Goal: Book appointment/travel/reservation

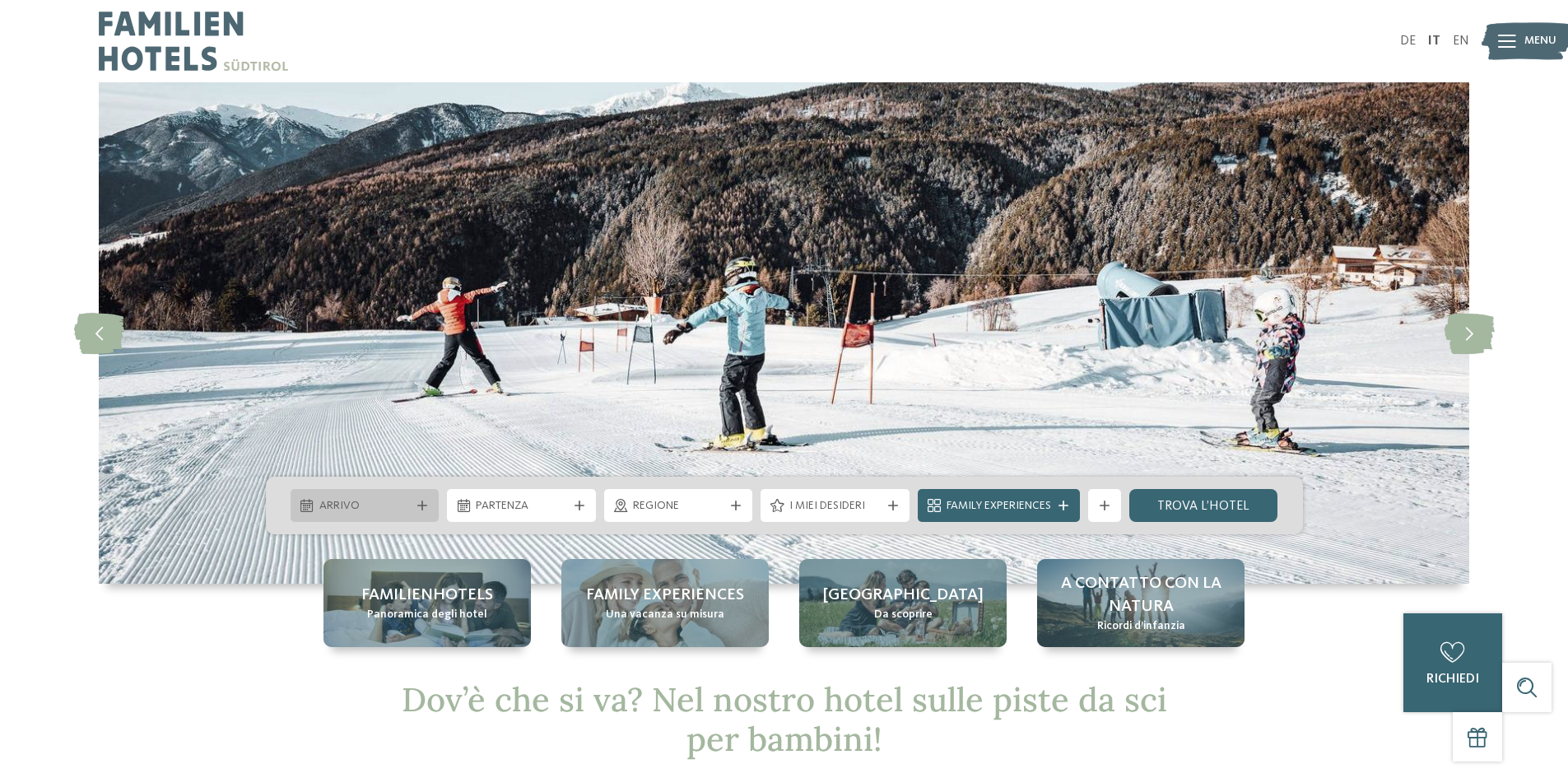
click at [420, 509] on icon at bounding box center [422, 505] width 9 height 9
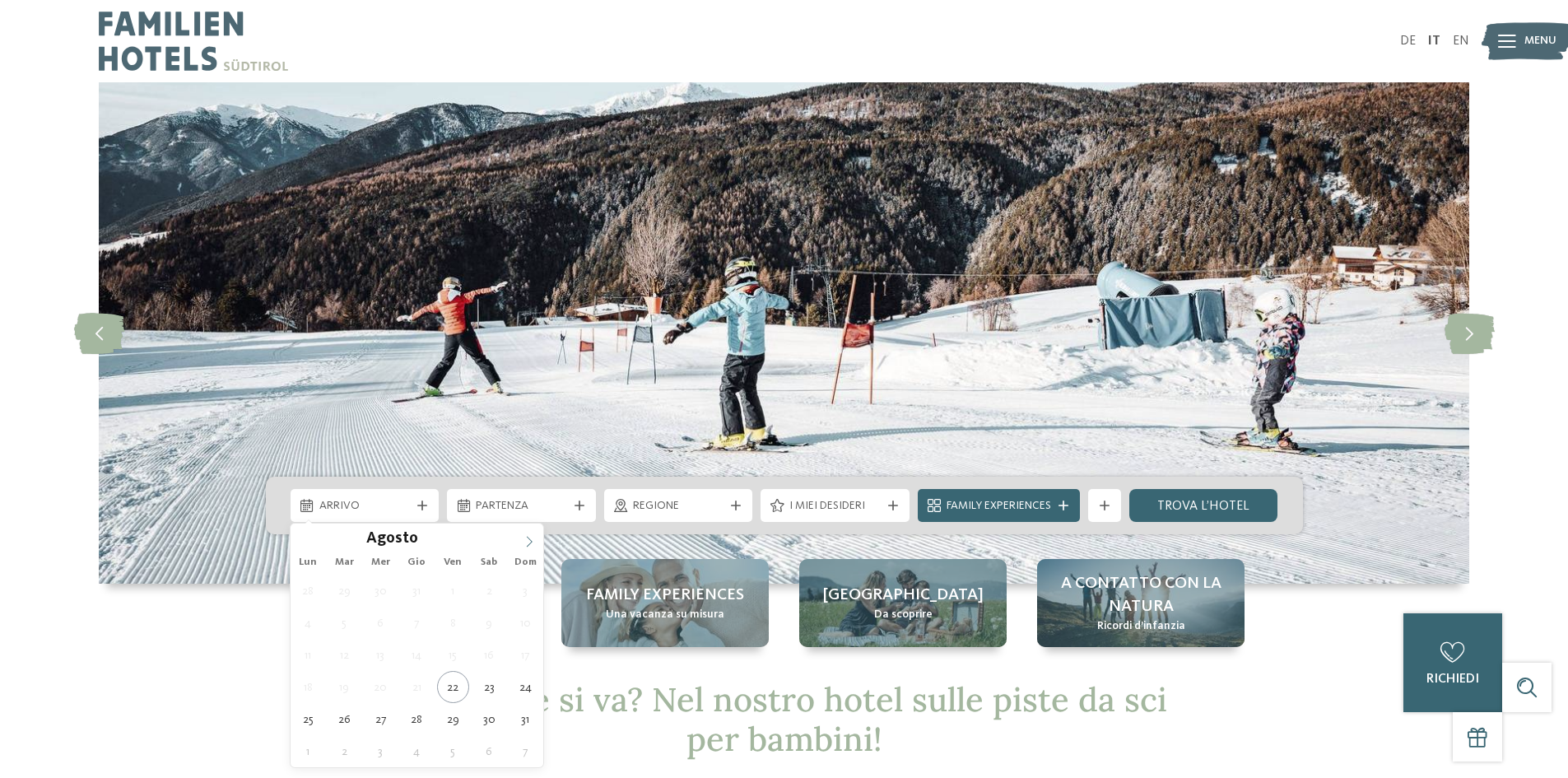
click at [531, 540] on icon at bounding box center [529, 541] width 11 height 11
type input "****"
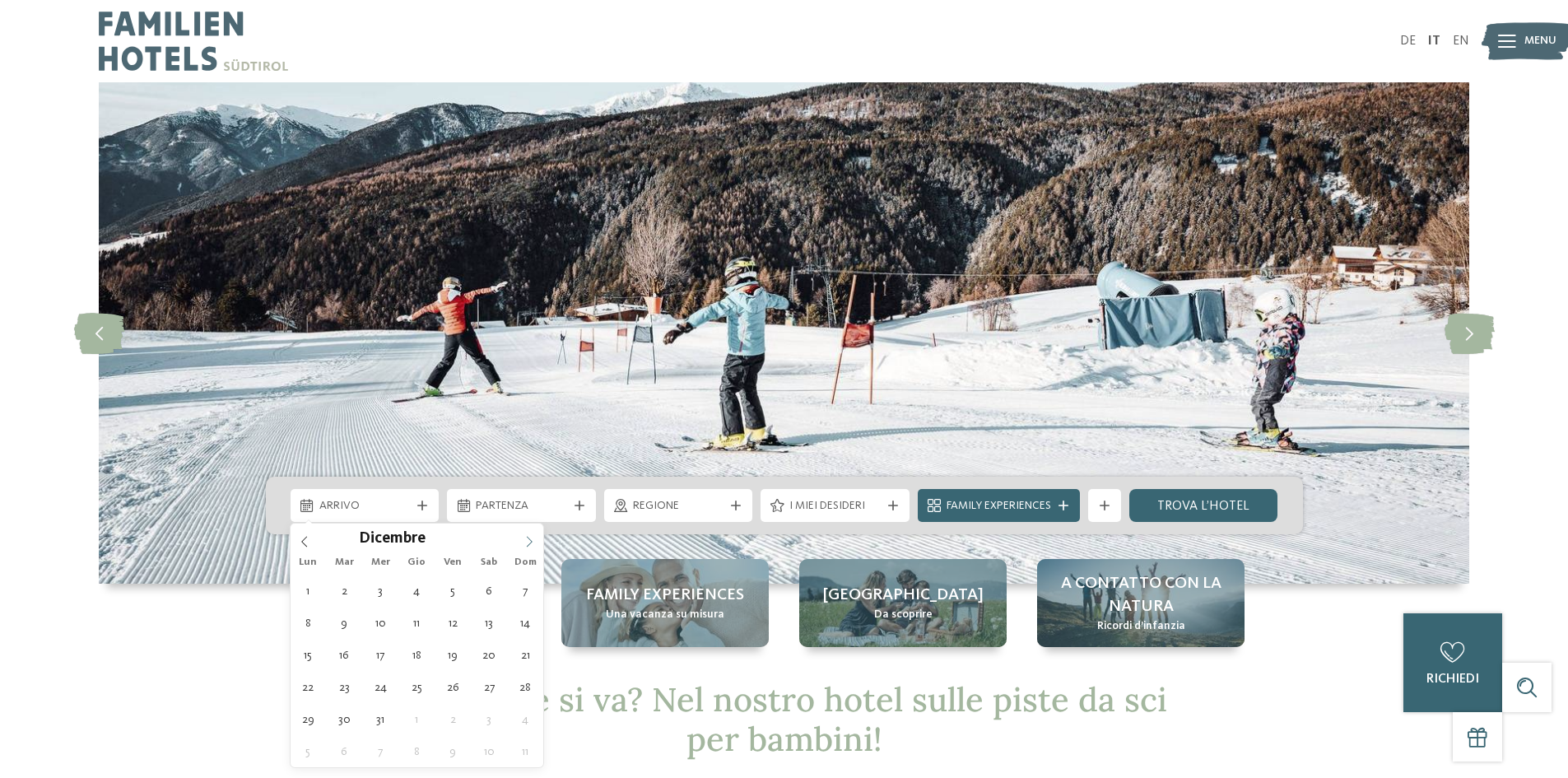
click at [531, 540] on icon at bounding box center [529, 541] width 11 height 11
type div "02.01.2026"
type input "****"
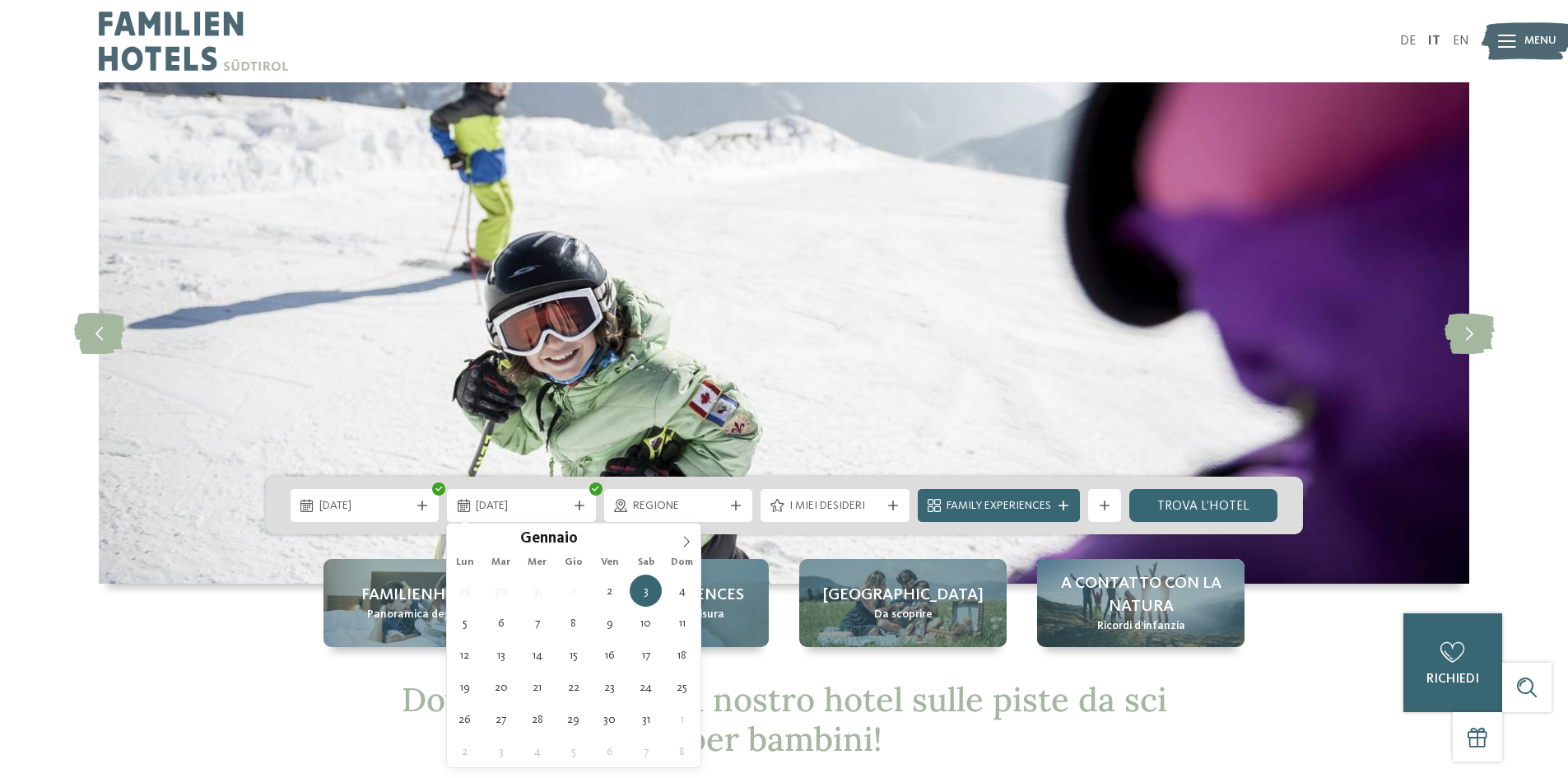
type div "09.01.2026"
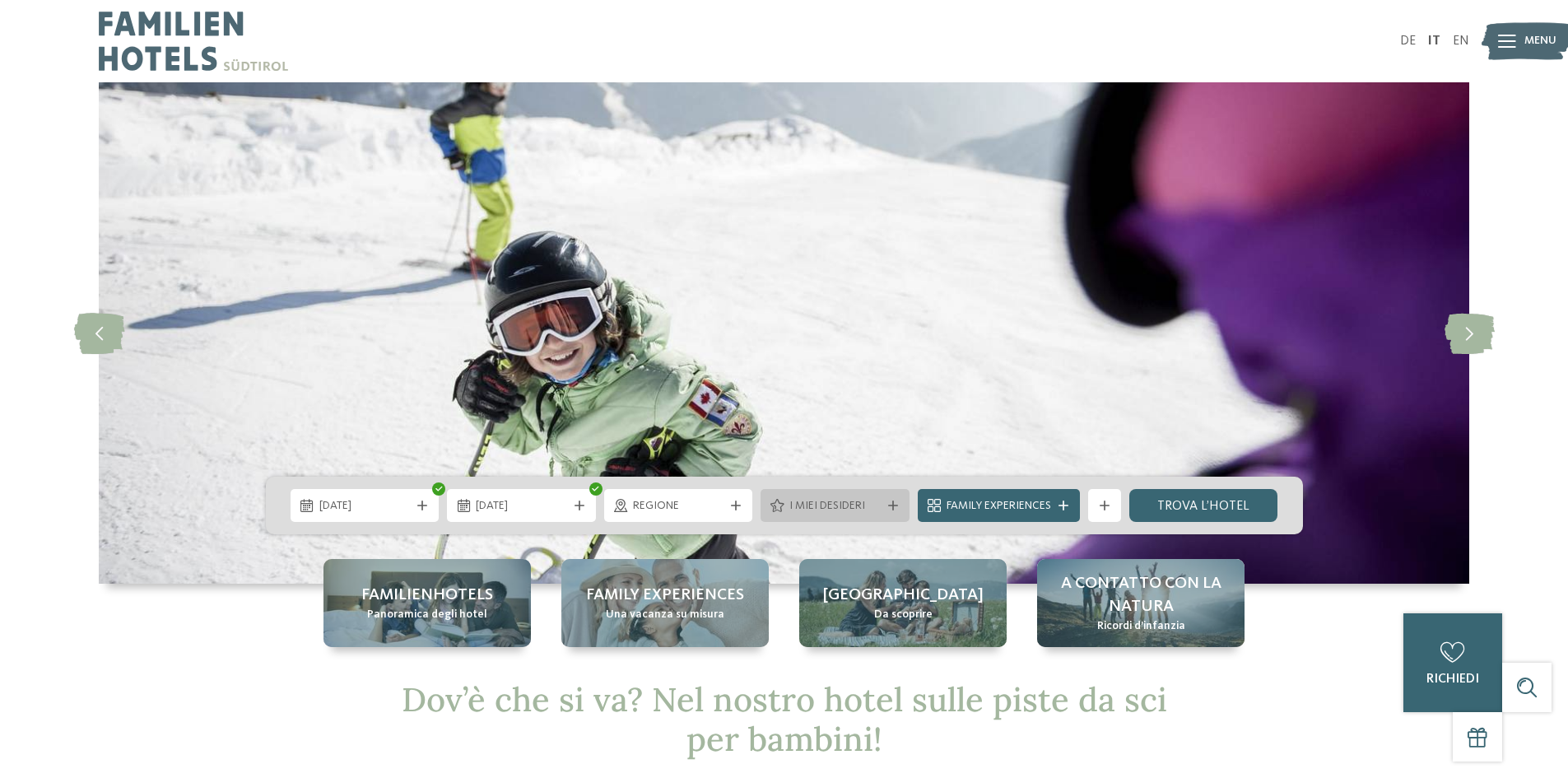
click at [830, 500] on span "I miei desideri" at bounding box center [835, 506] width 91 height 16
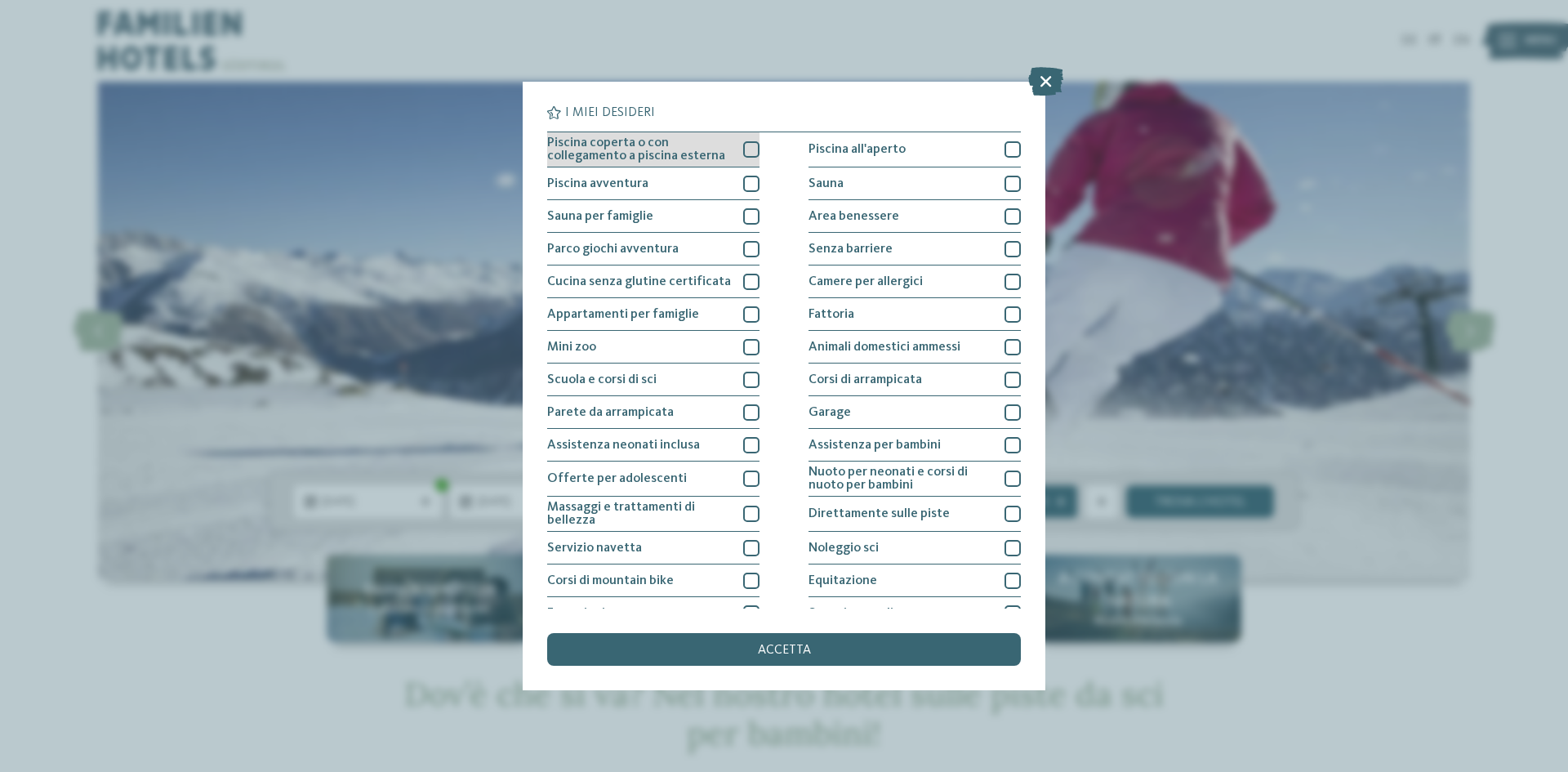
click at [731, 150] on div "Piscina coperta o con collegamento a piscina esterna" at bounding box center [653, 150] width 212 height 35
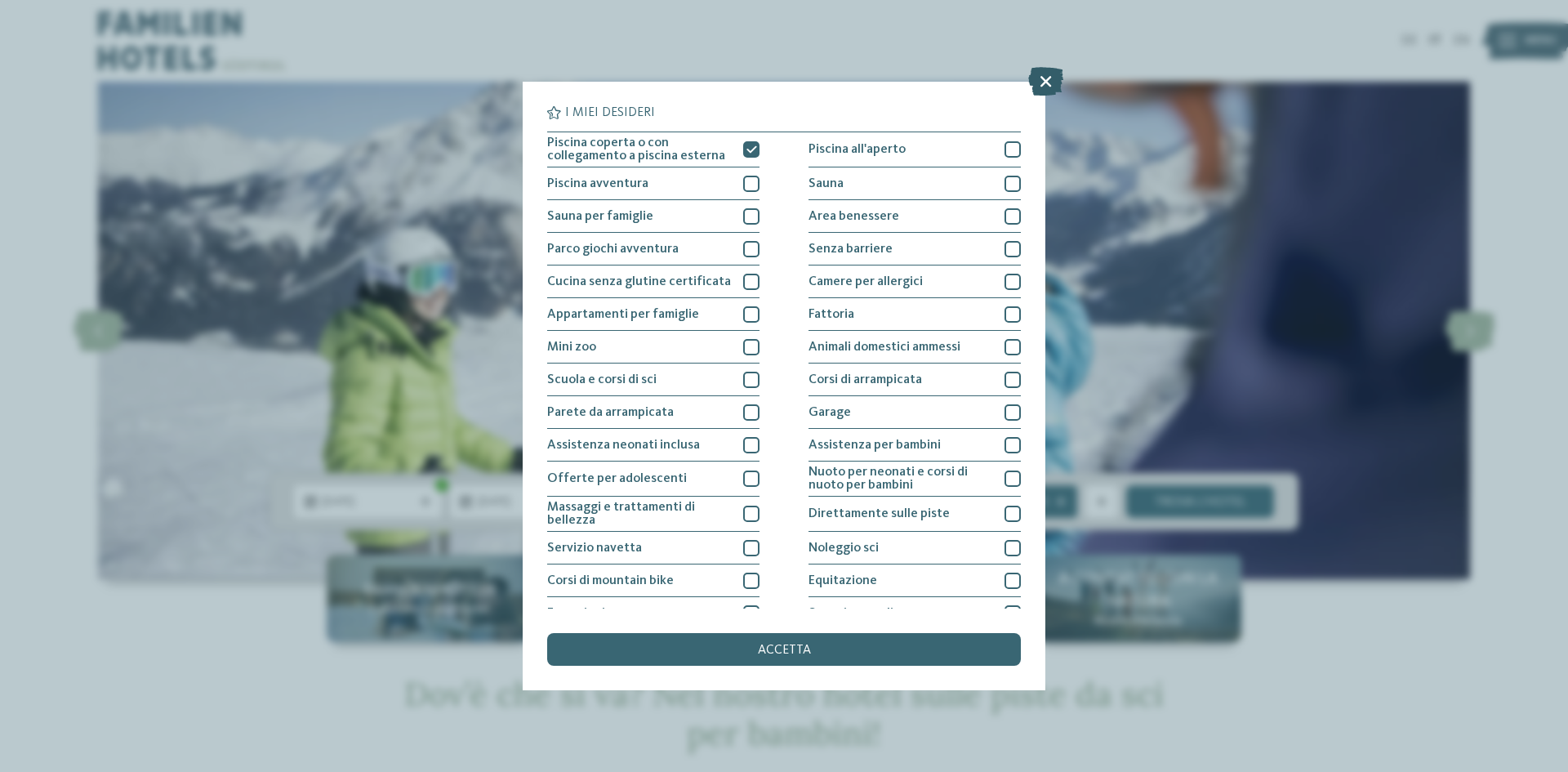
click at [1054, 78] on icon at bounding box center [1045, 81] width 35 height 28
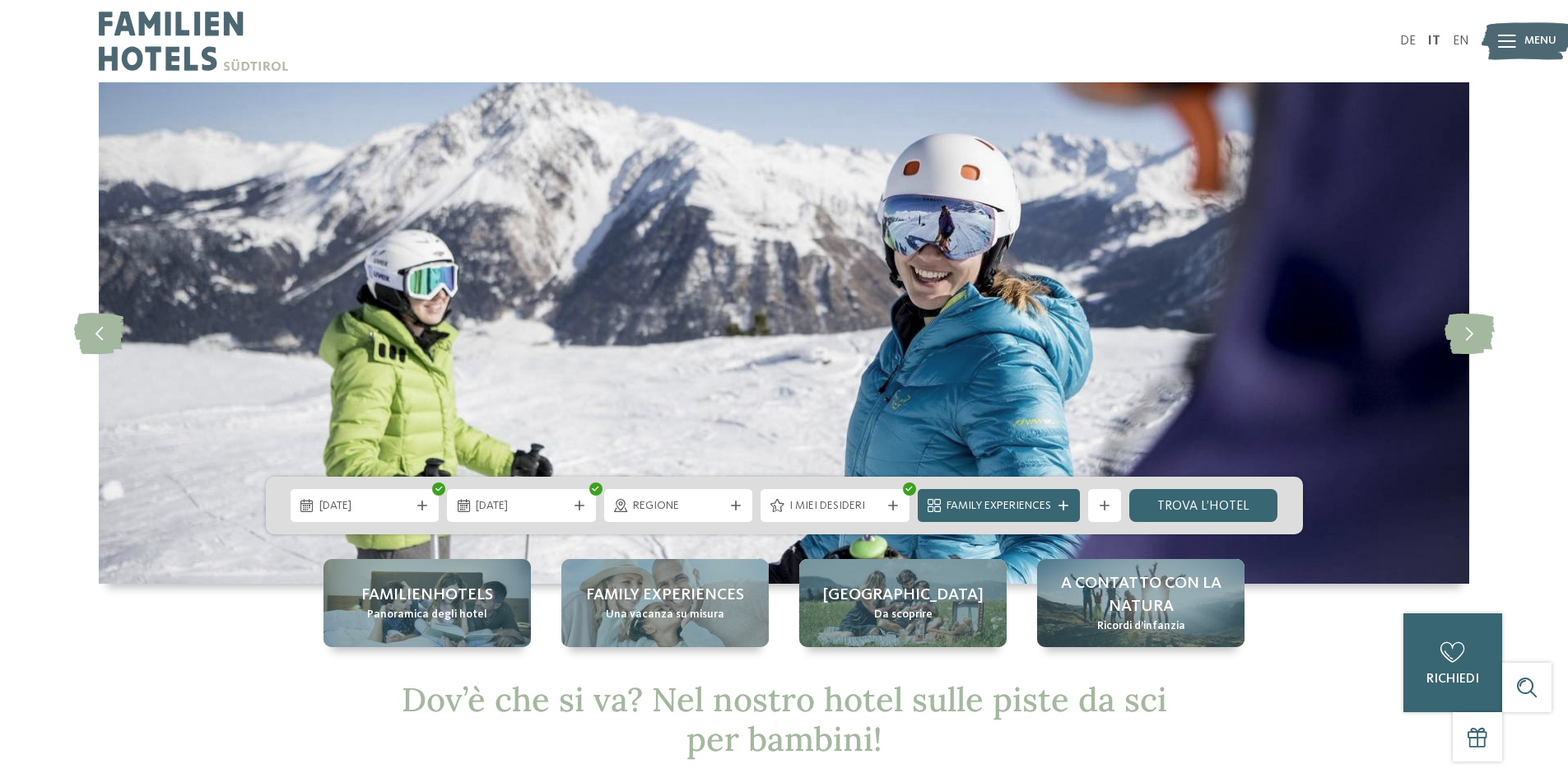
click at [857, 500] on span "I miei desideri" at bounding box center [835, 506] width 91 height 16
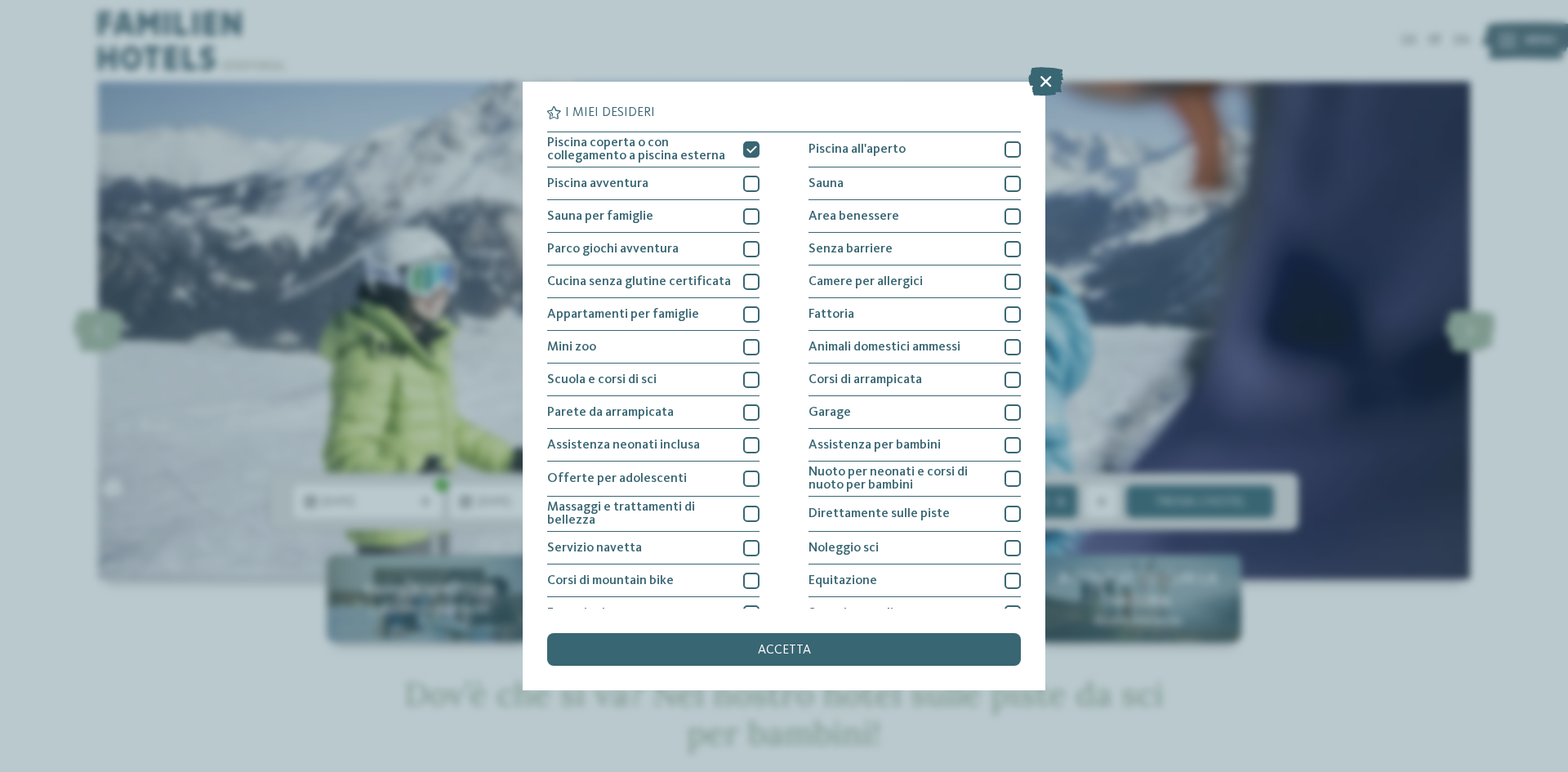
drag, startPoint x: 750, startPoint y: 143, endPoint x: 760, endPoint y: 143, distance: 10.0
click at [750, 145] on div at bounding box center [750, 149] width 16 height 16
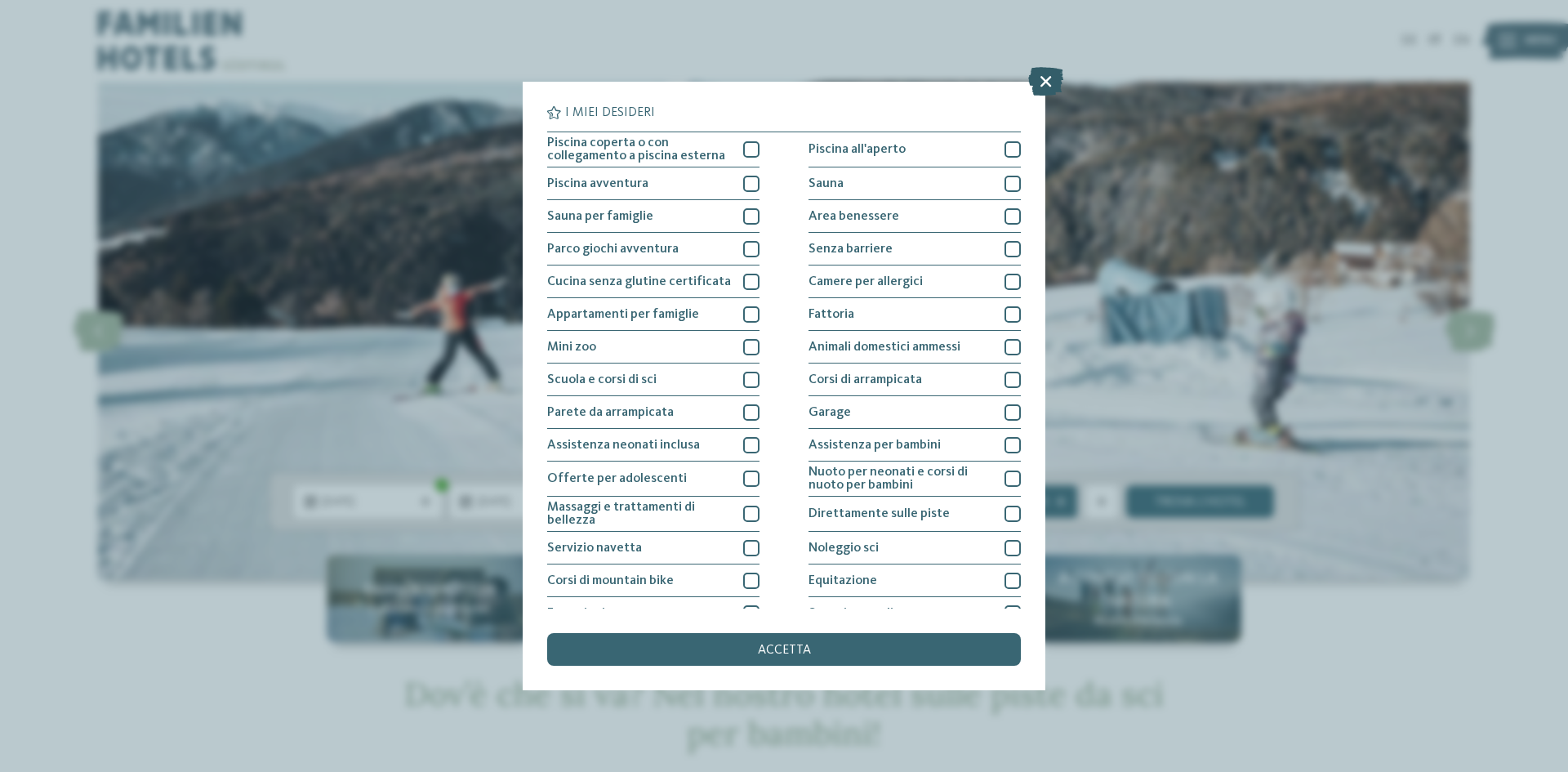
click at [1057, 84] on icon at bounding box center [1045, 81] width 35 height 28
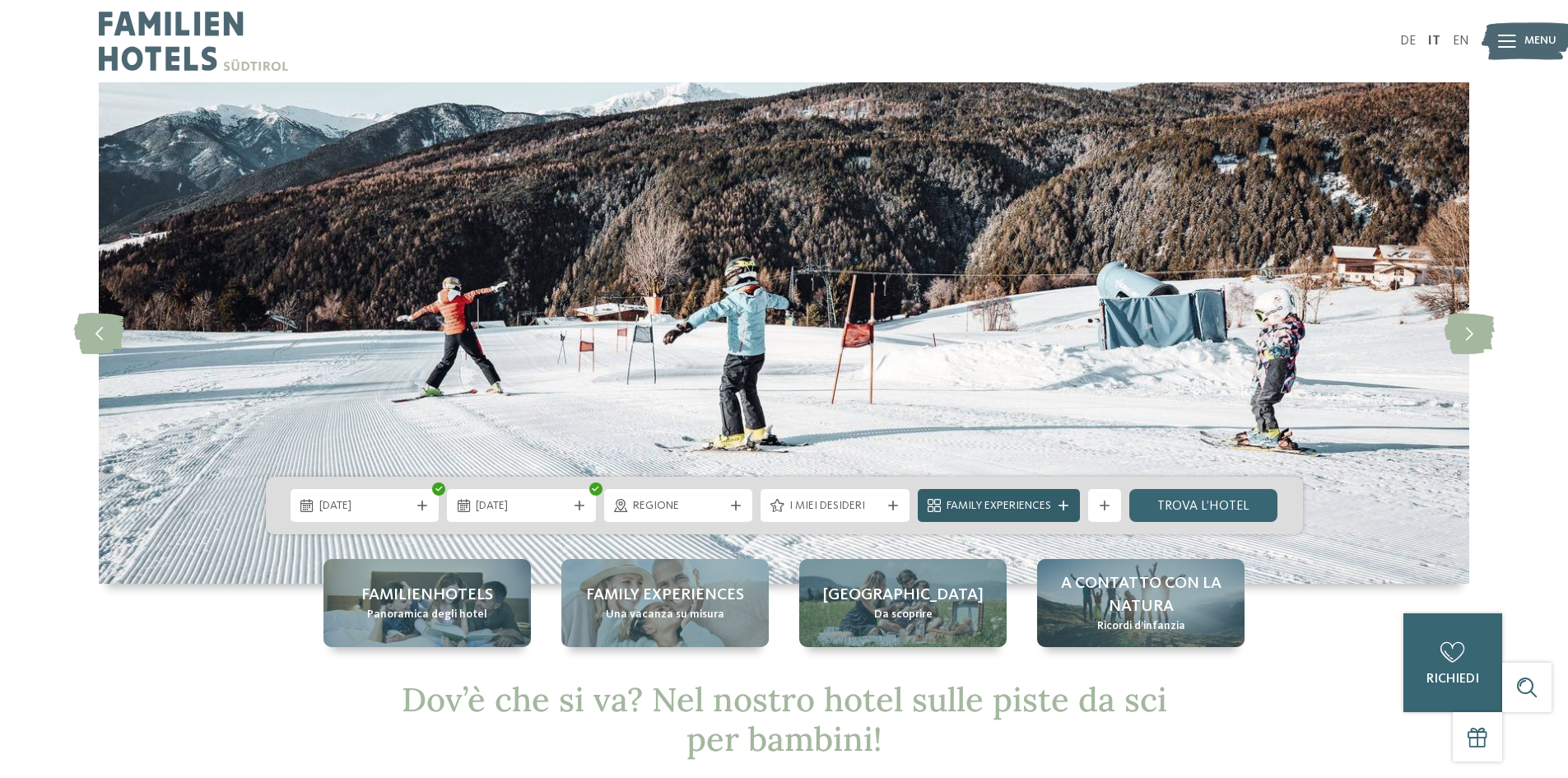
click at [1068, 504] on icon at bounding box center [1063, 505] width 9 height 9
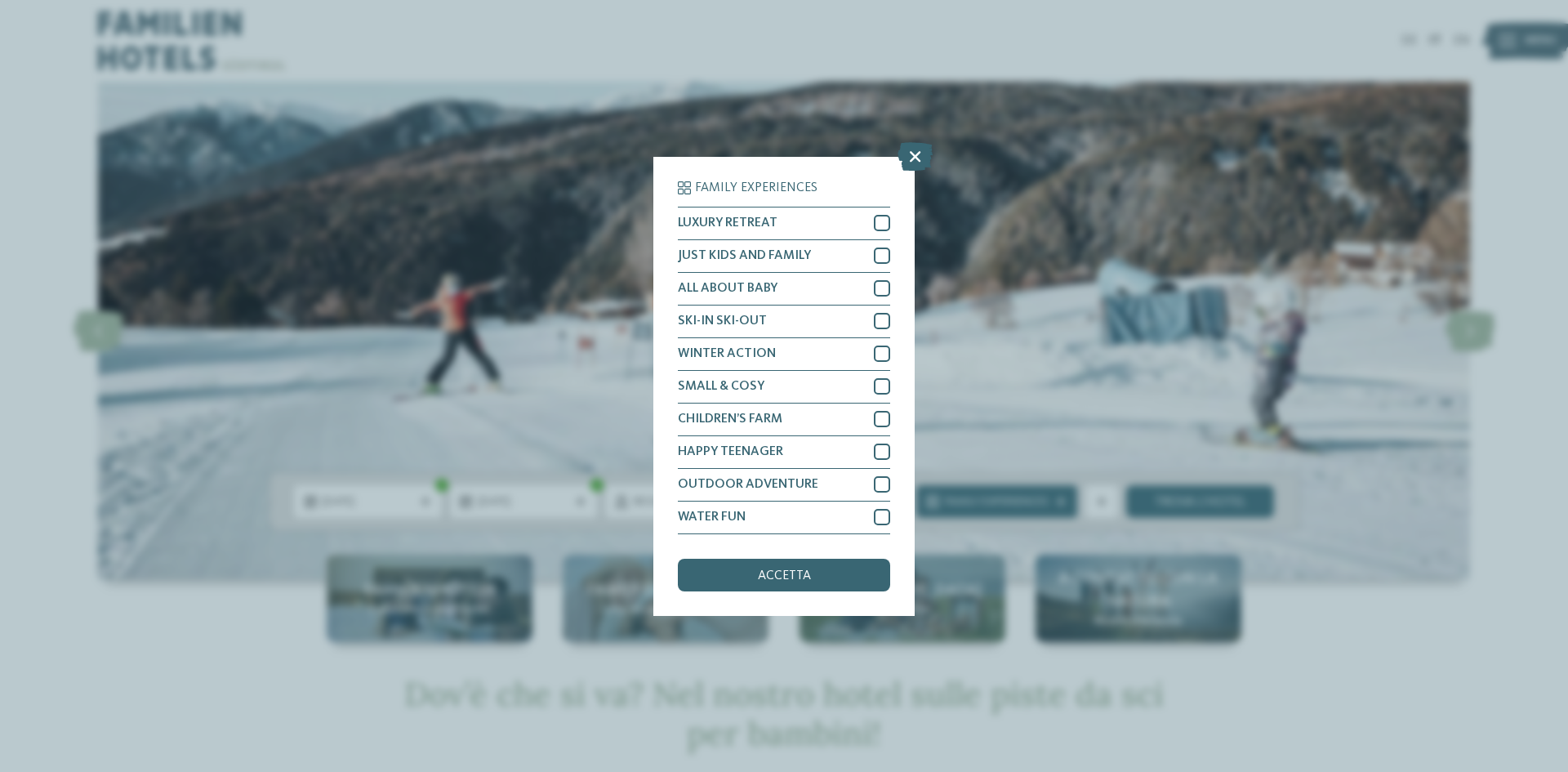
click at [920, 154] on icon at bounding box center [915, 155] width 35 height 28
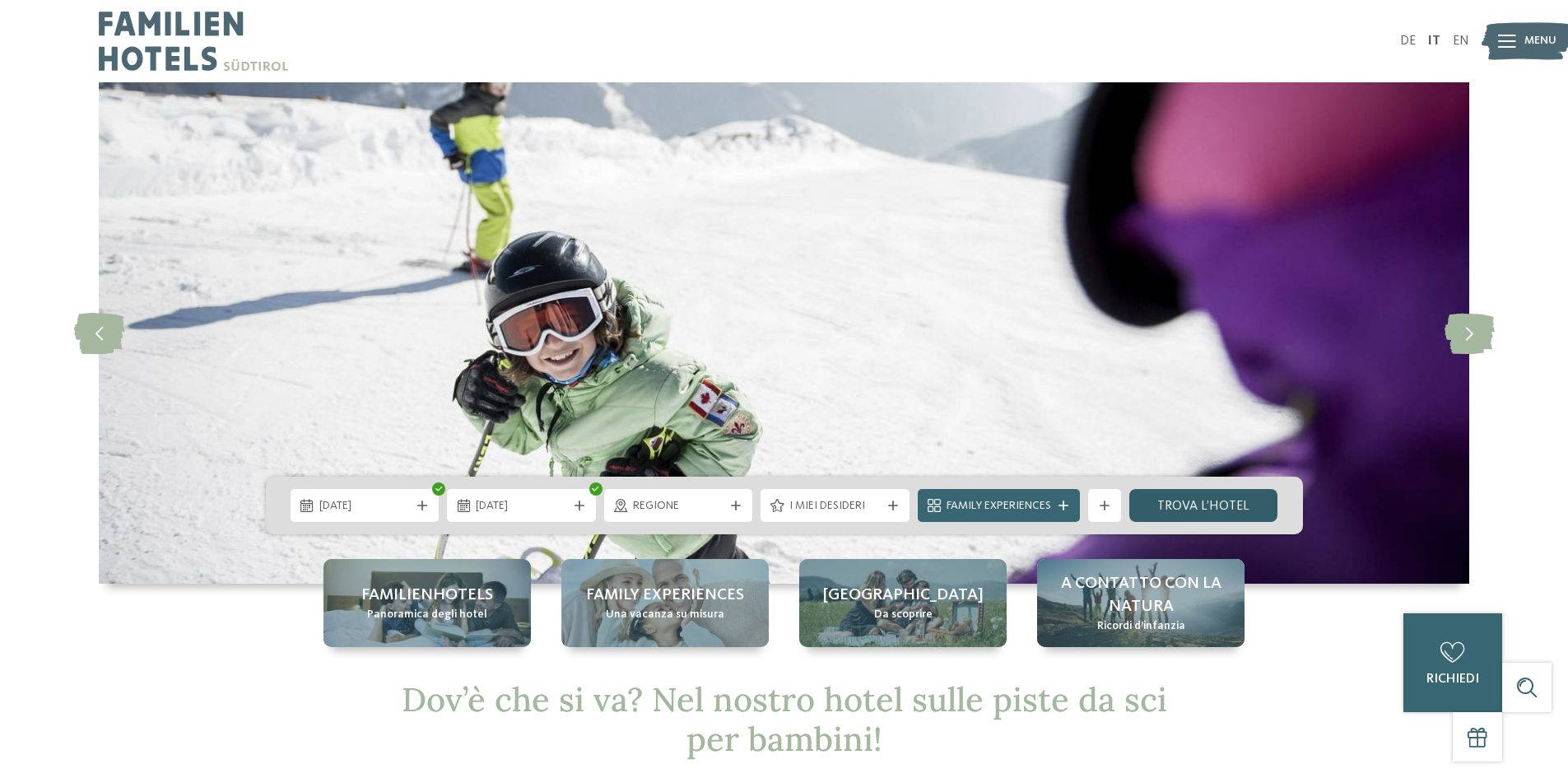
click at [1232, 502] on link "trova l’hotel" at bounding box center [1203, 505] width 149 height 33
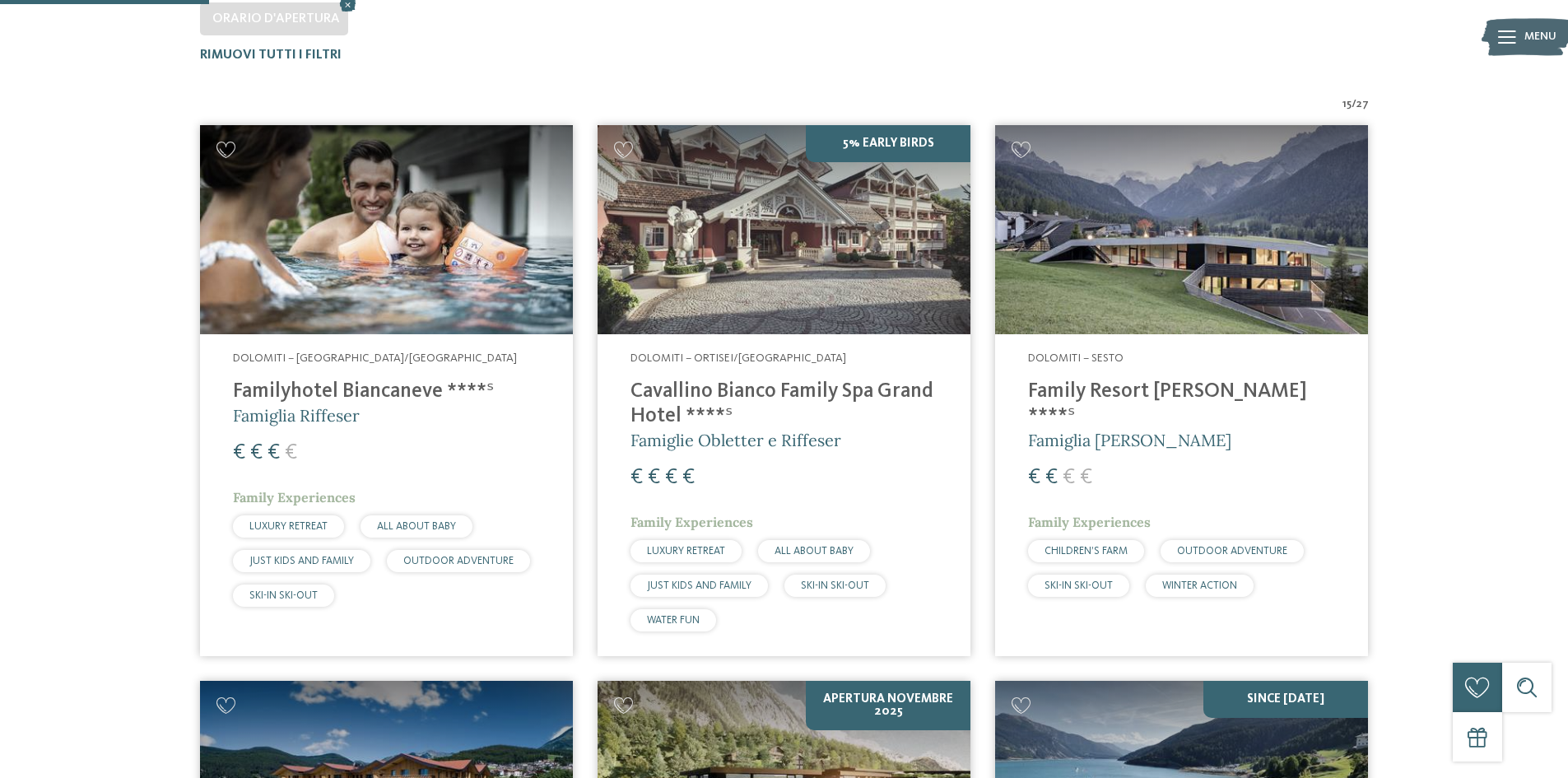
scroll to position [540, 0]
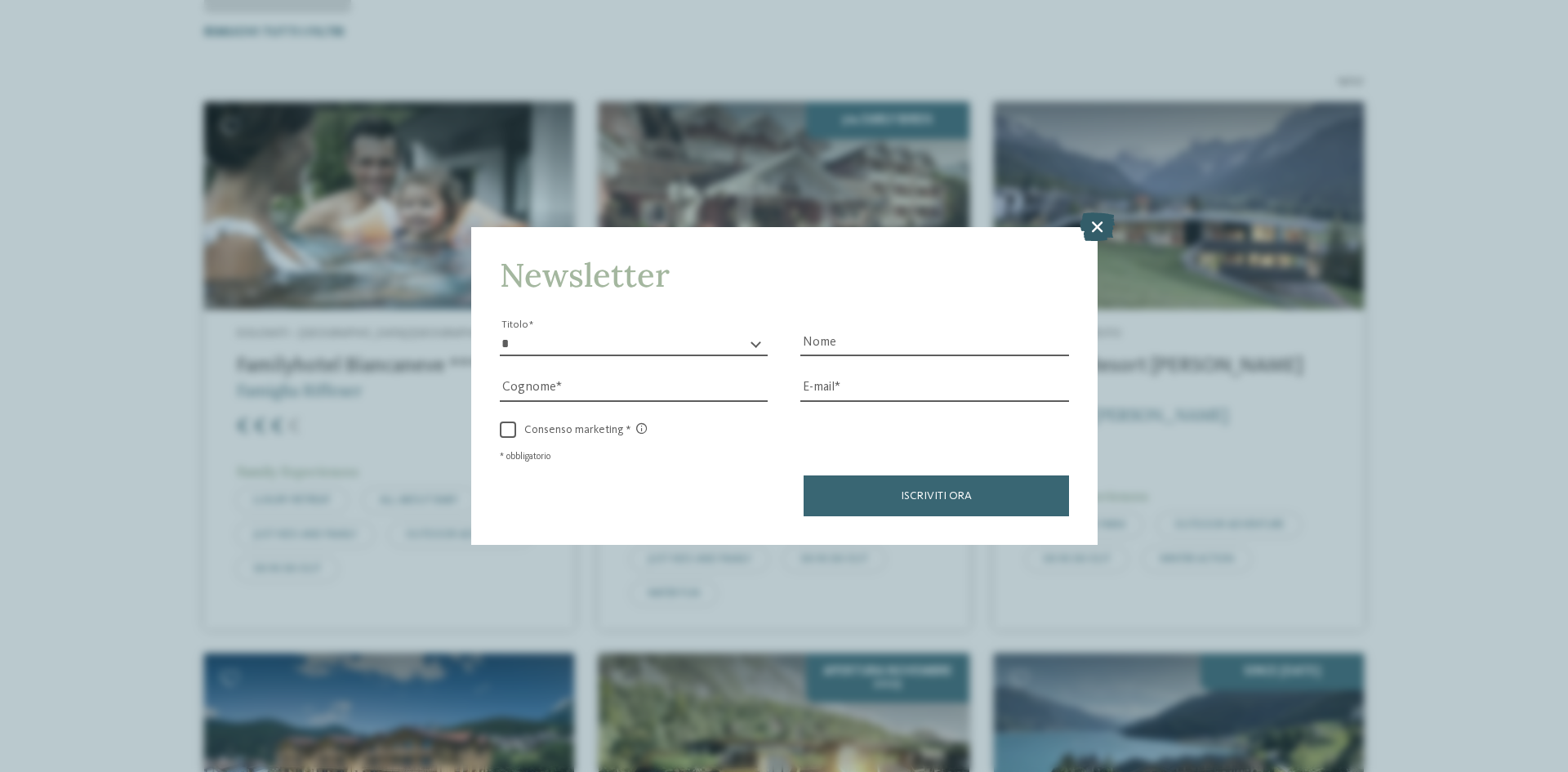
click at [1093, 227] on icon at bounding box center [1096, 227] width 35 height 28
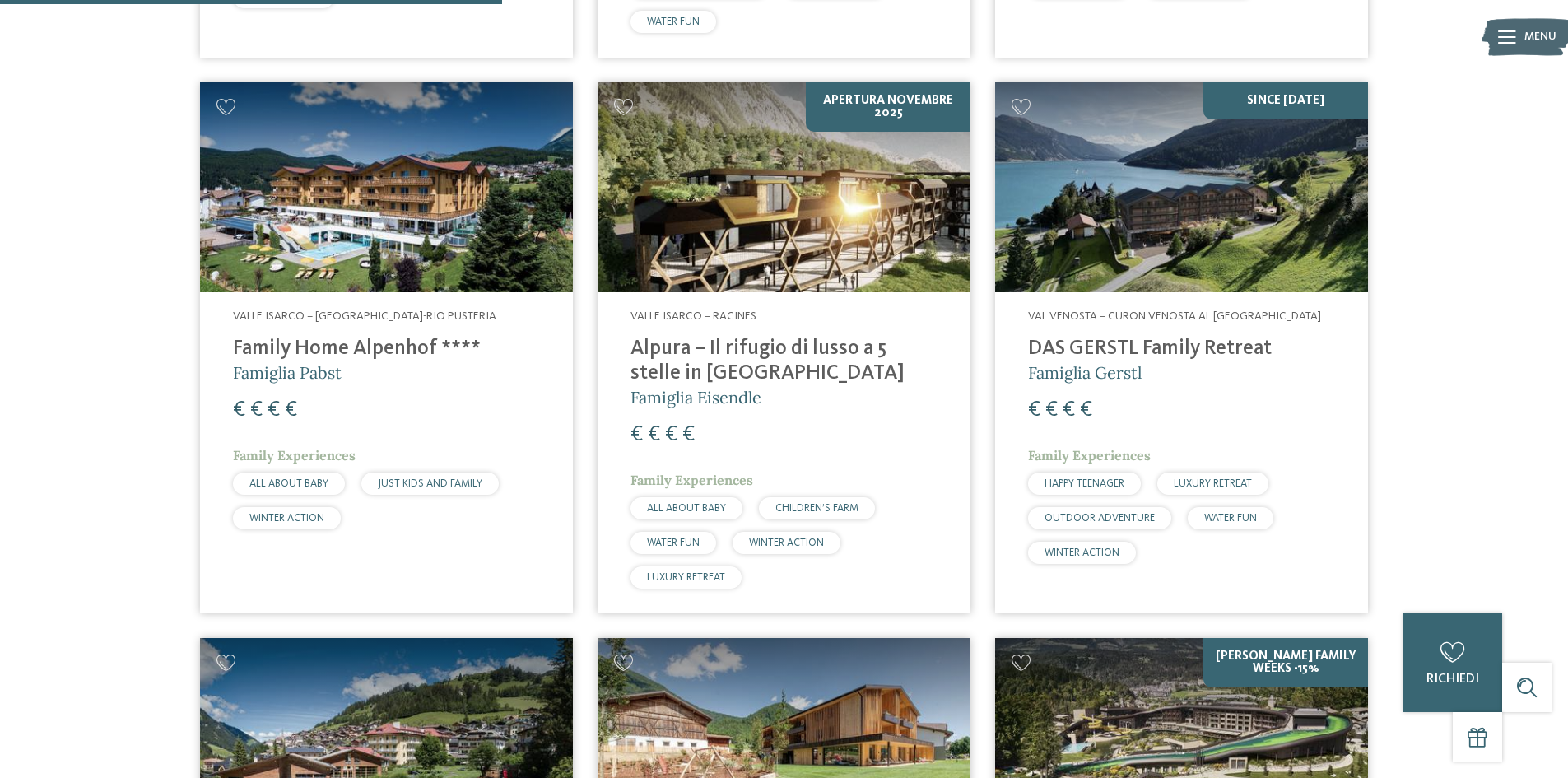
scroll to position [1363, 0]
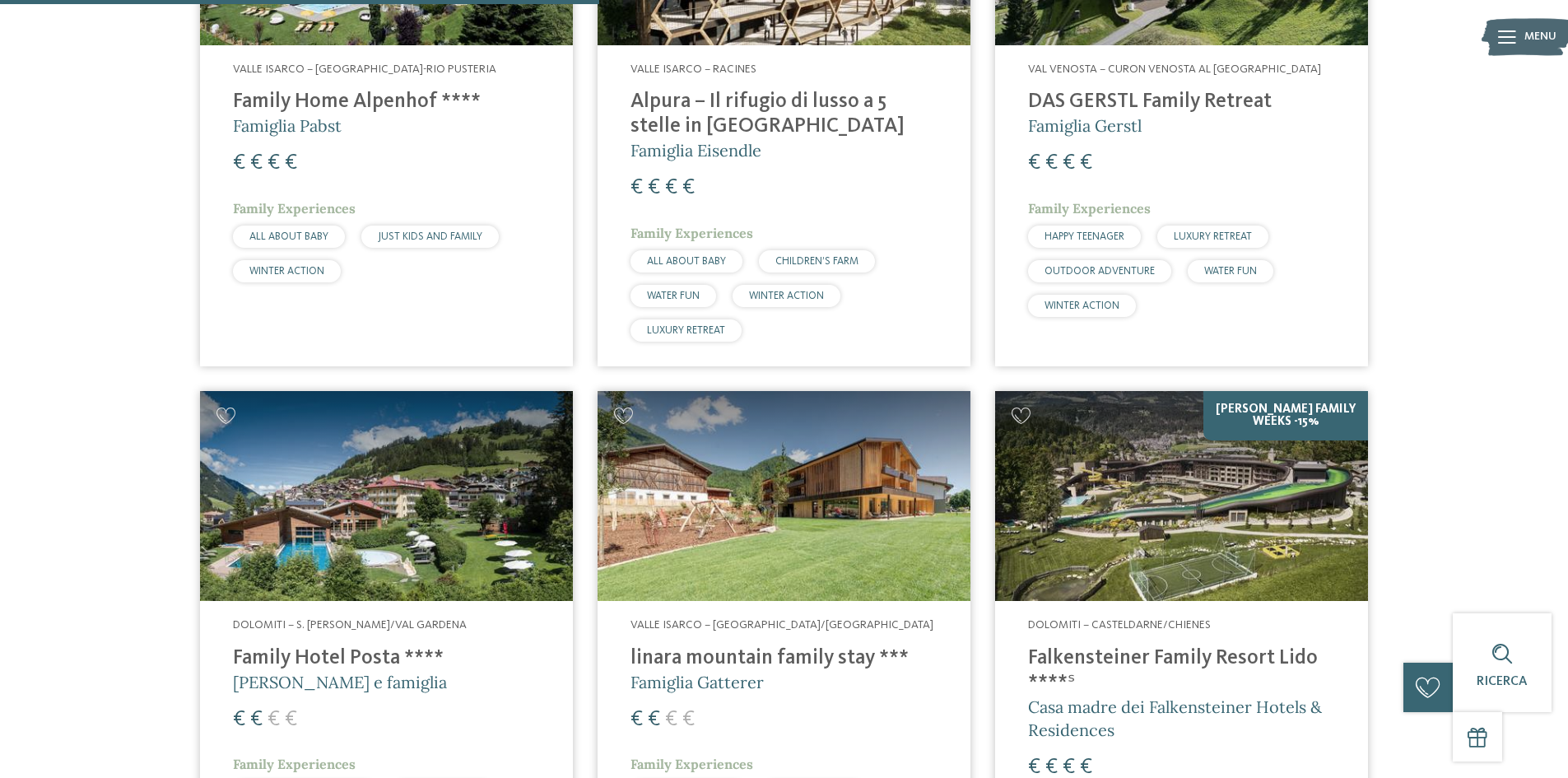
click at [1142, 655] on h4 "Falkensteiner Family Resort Lido ****ˢ" at bounding box center [1181, 671] width 307 height 49
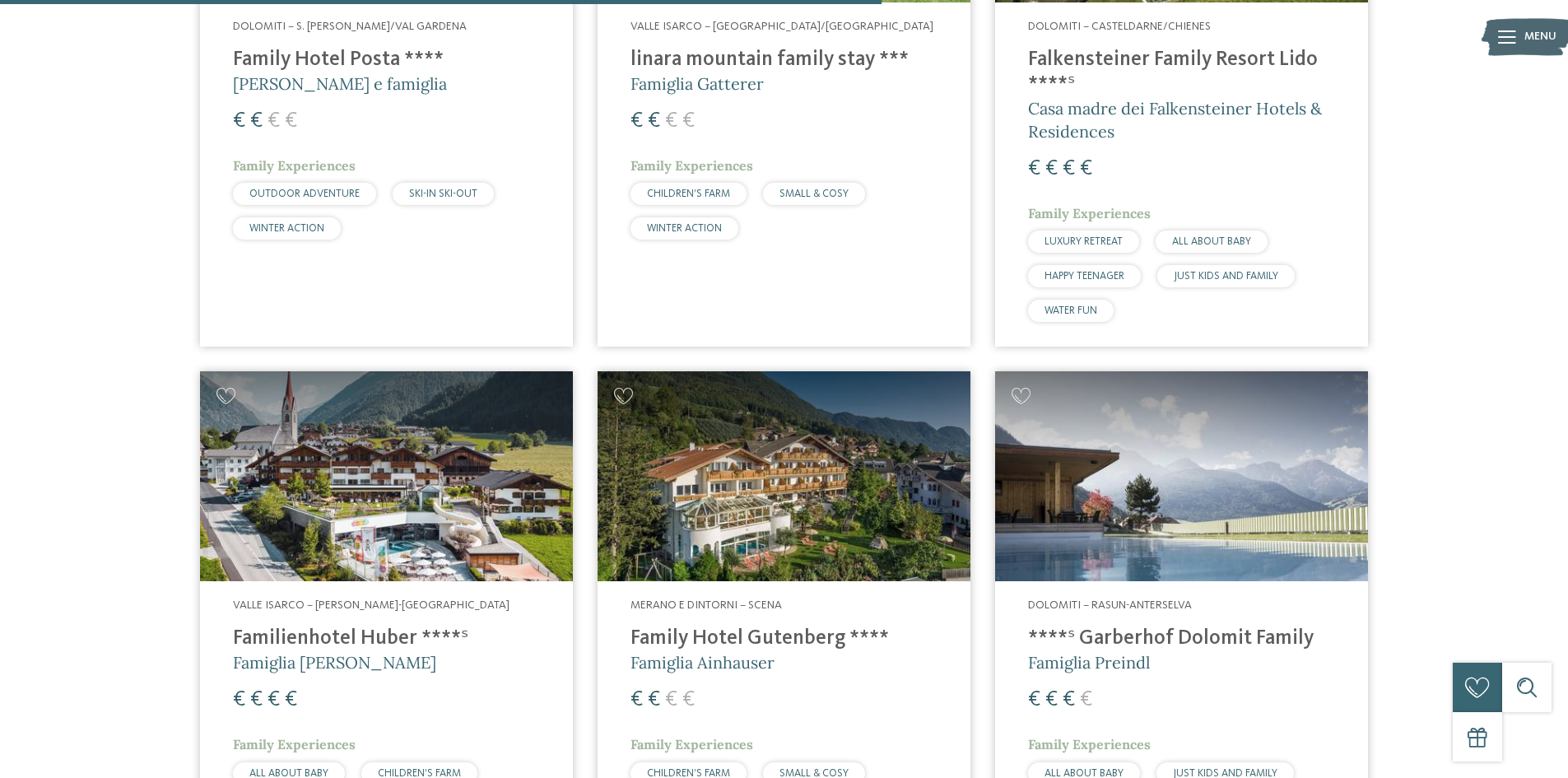
scroll to position [2021, 0]
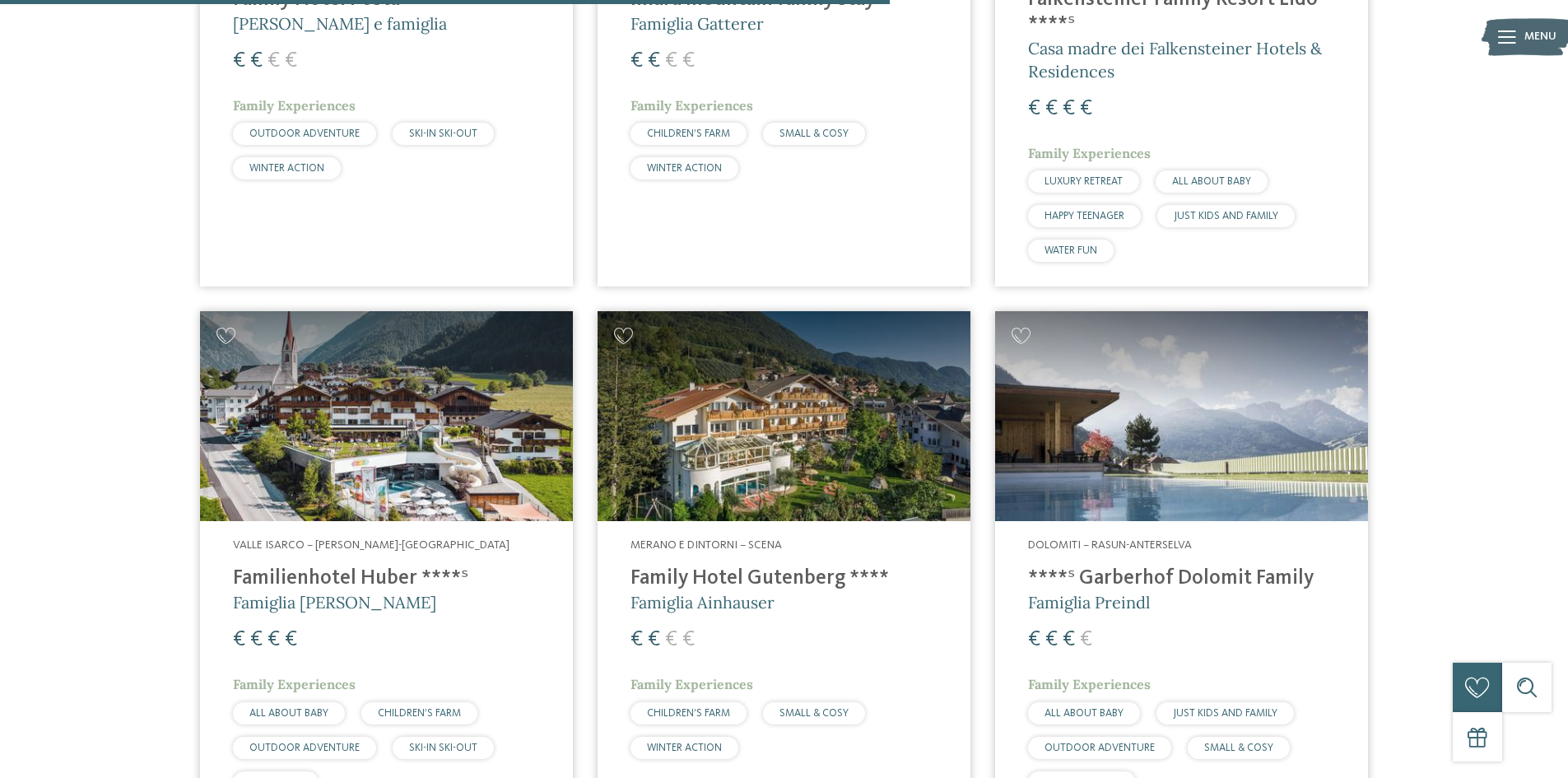
click at [361, 554] on div "Valle Isarco – Valles-Rio Pusteria Familienhotel Huber ****ˢ Famiglia Stolz € €…" at bounding box center [386, 669] width 372 height 297
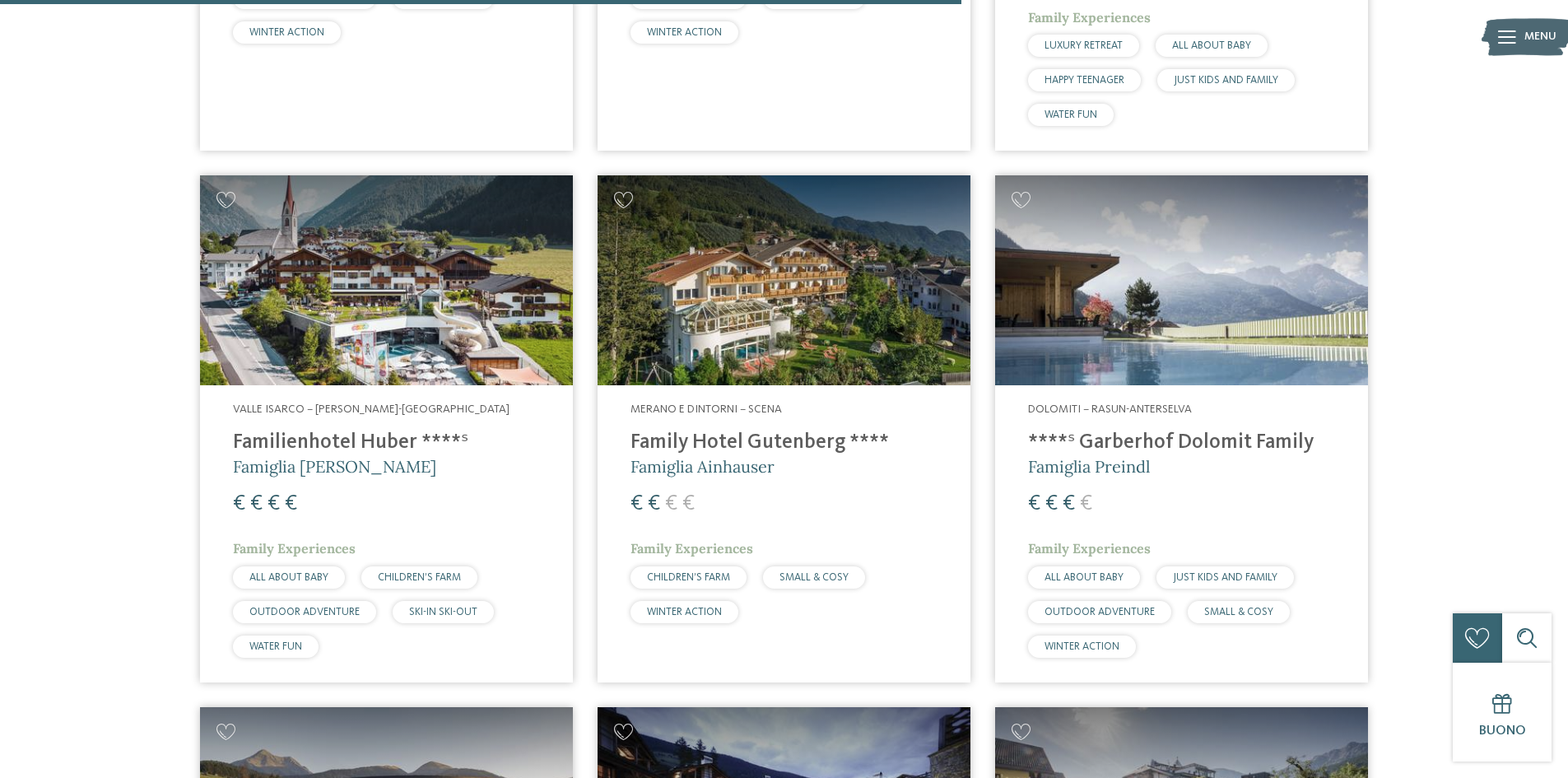
scroll to position [2186, 0]
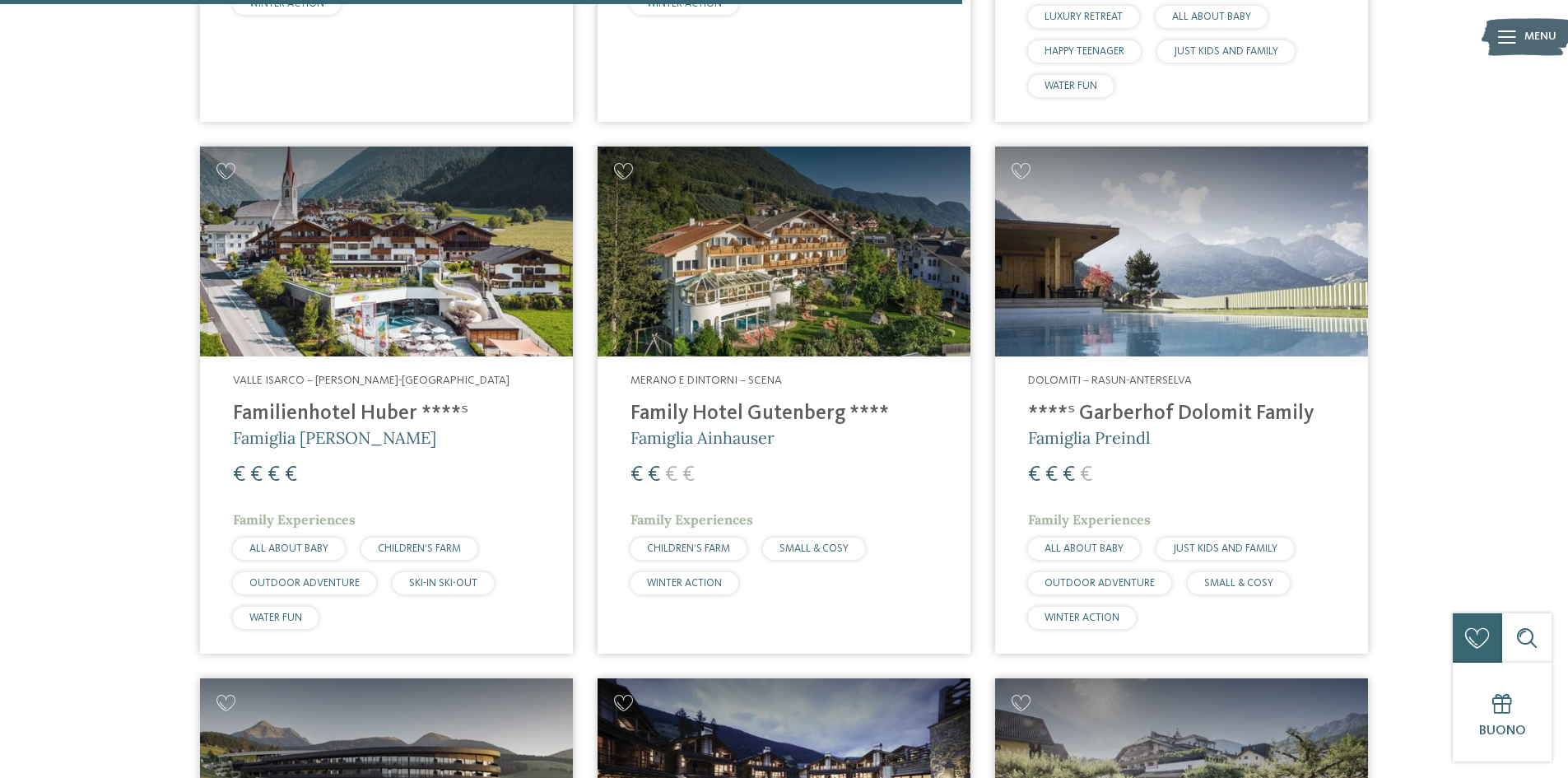
click at [1155, 410] on h4 "****ˢ Garberhof Dolomit Family" at bounding box center [1181, 414] width 307 height 25
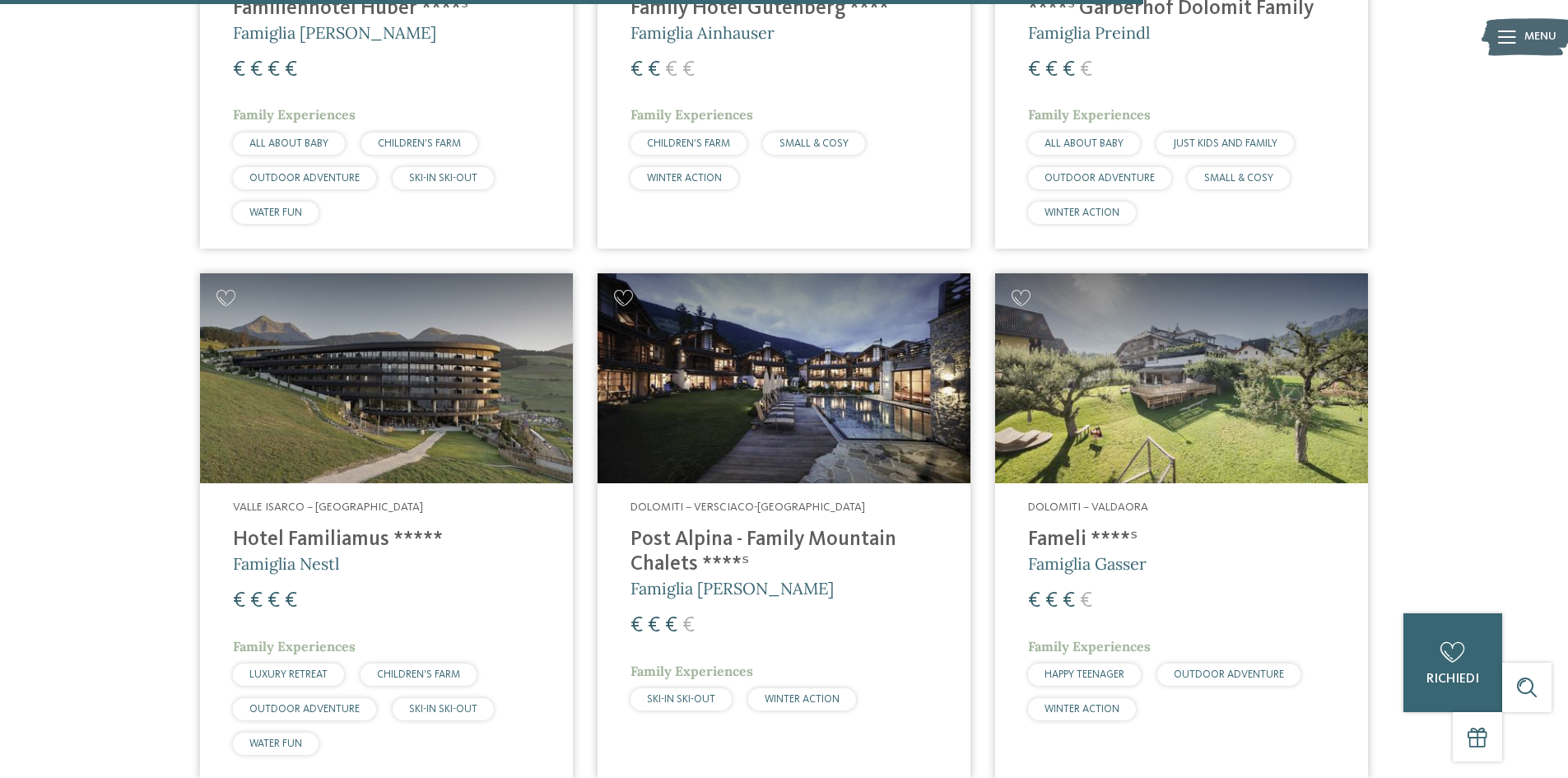
scroll to position [2597, 0]
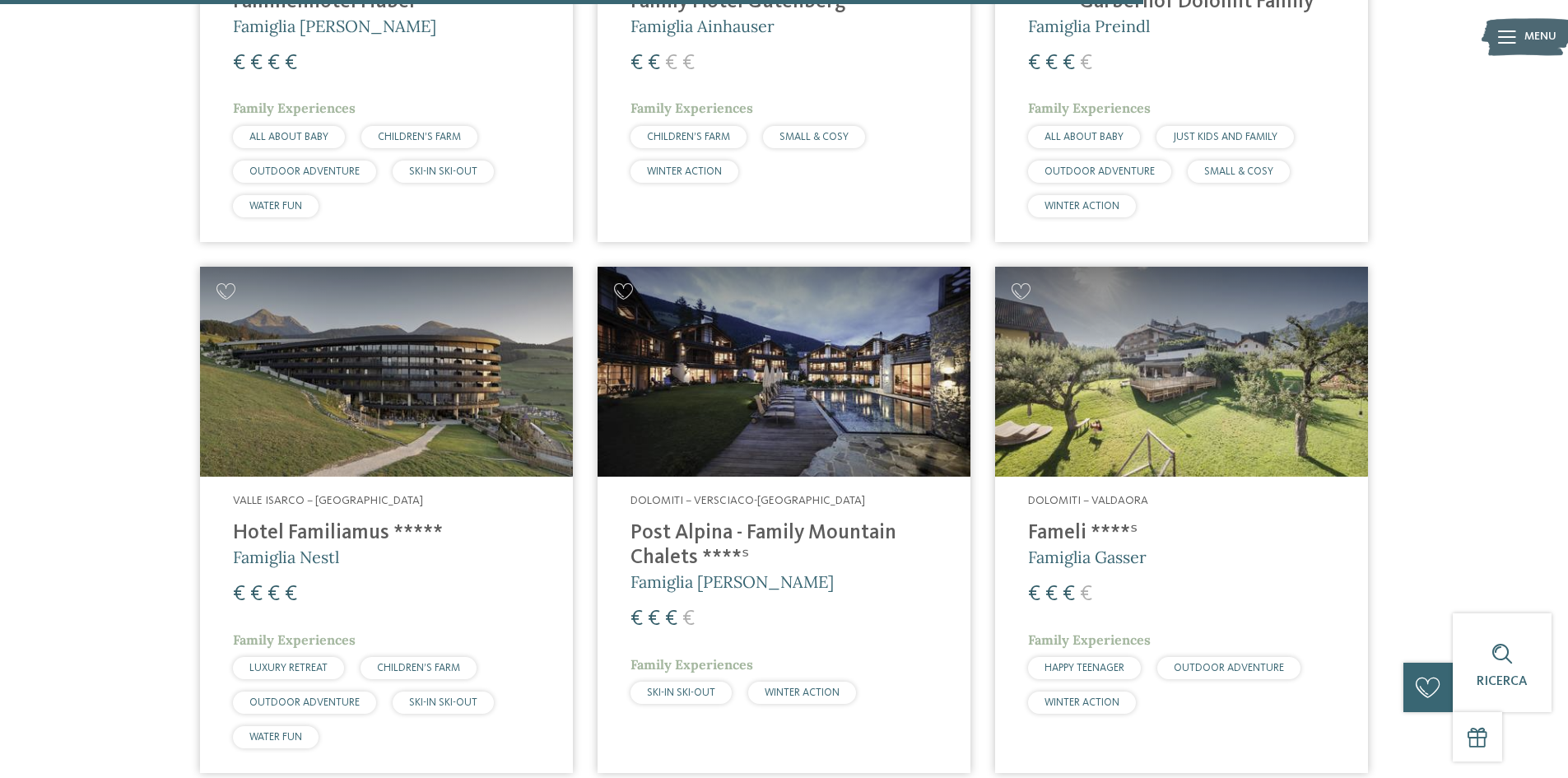
click at [1130, 405] on img at bounding box center [1181, 371] width 372 height 210
click at [790, 388] on img at bounding box center [784, 371] width 372 height 210
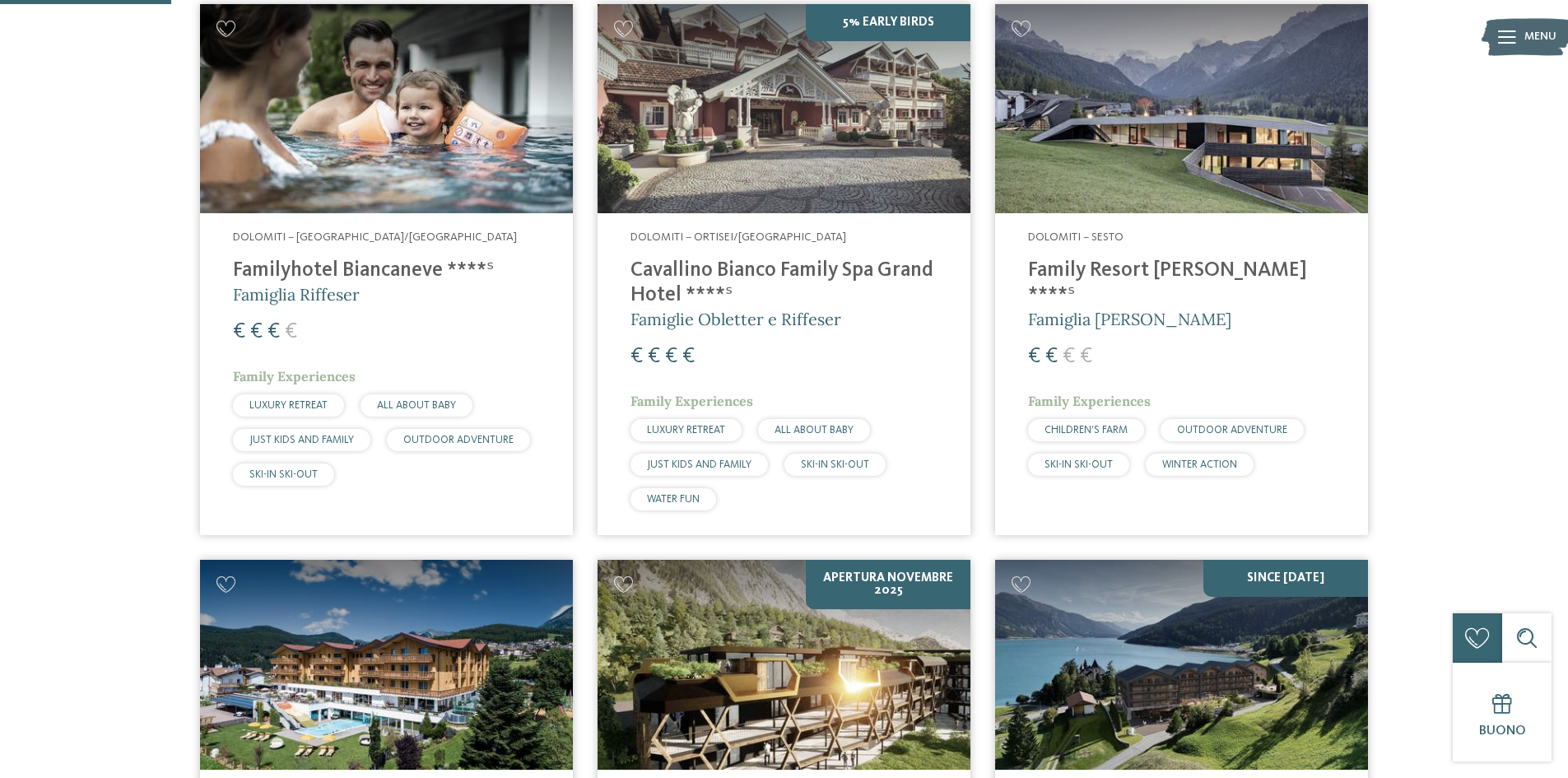
scroll to position [375, 0]
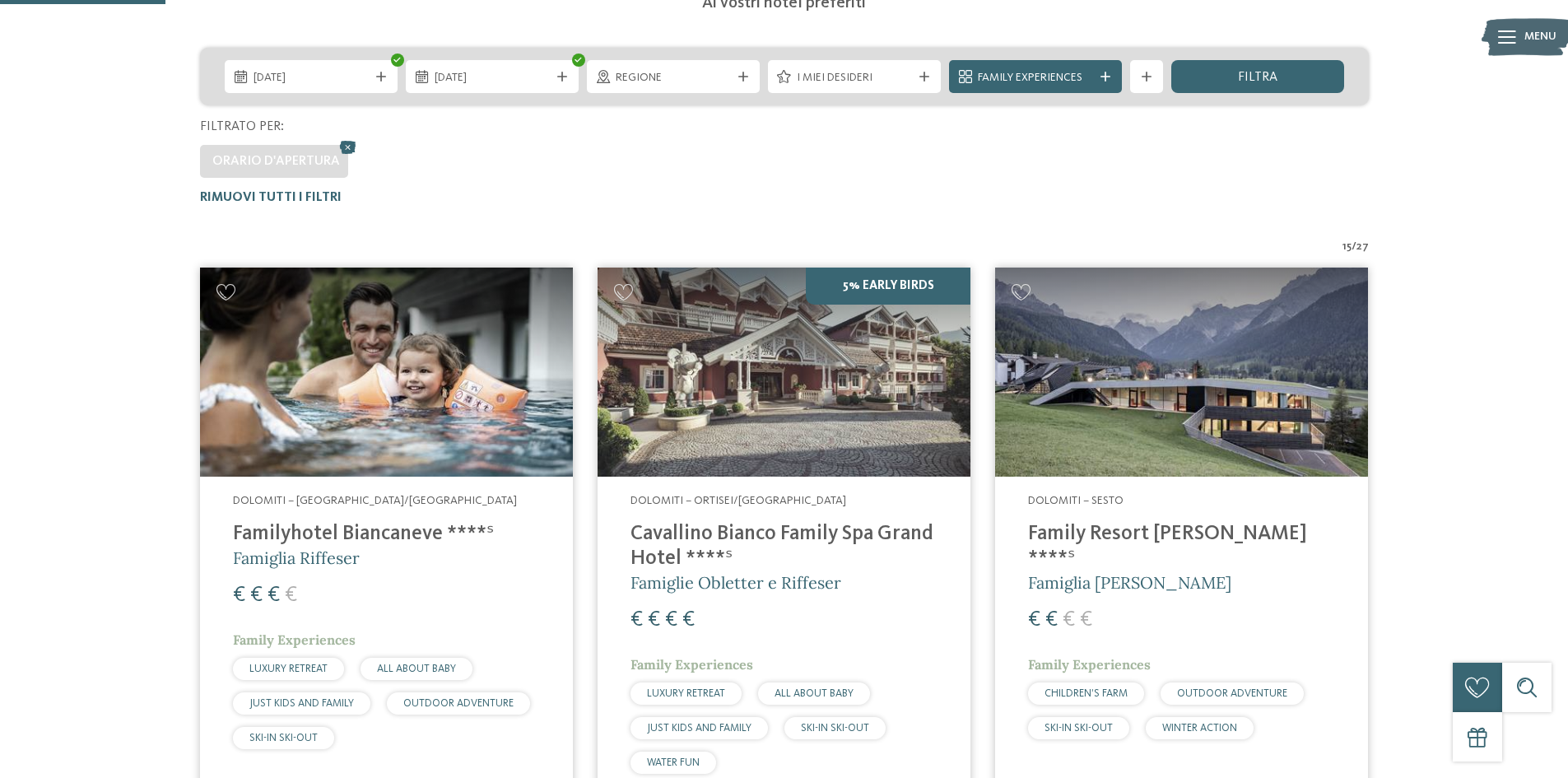
click at [743, 542] on h4 "Cavallino Bianco Family Spa Grand Hotel ****ˢ" at bounding box center [784, 547] width 307 height 49
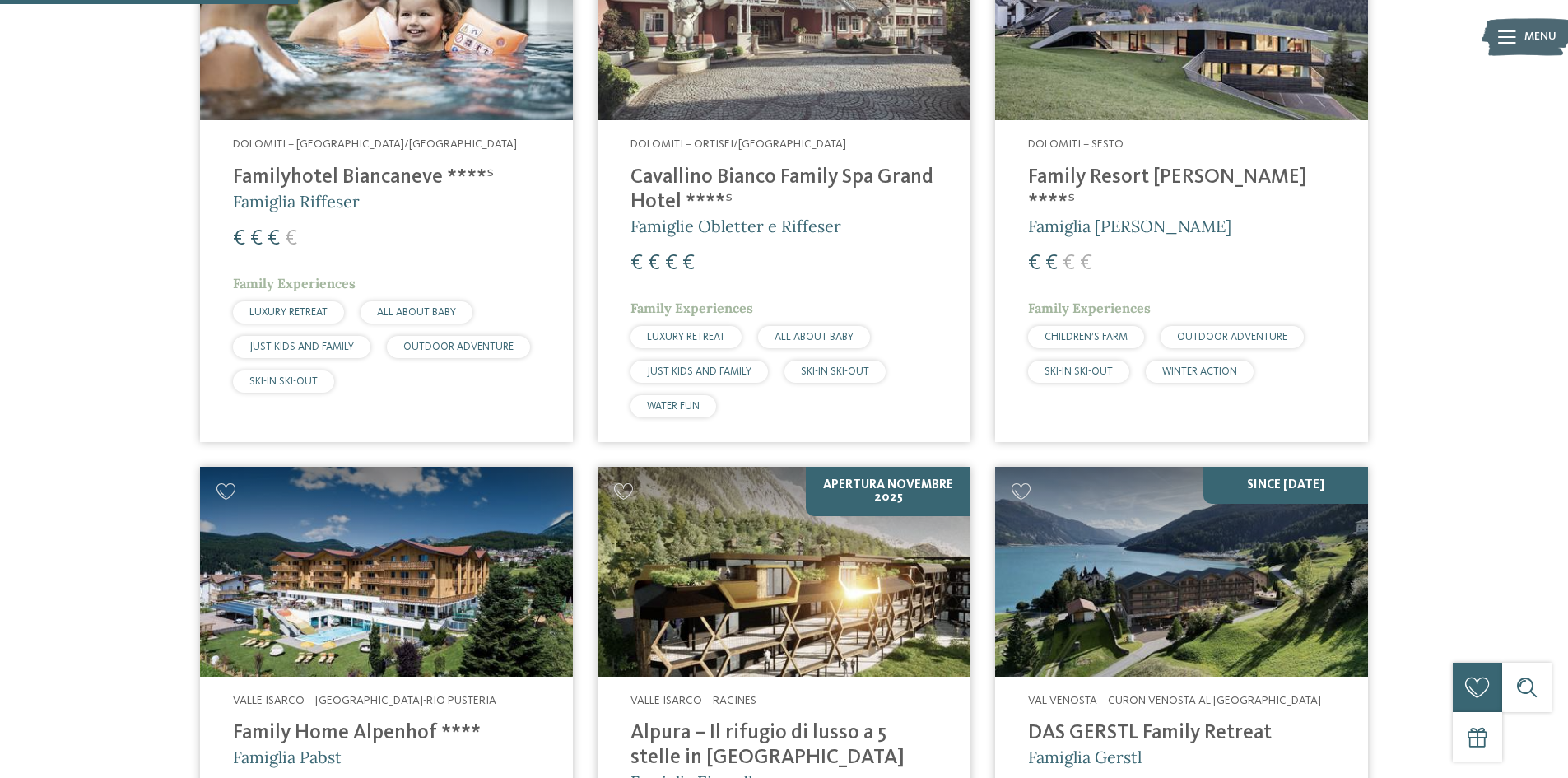
scroll to position [987, 0]
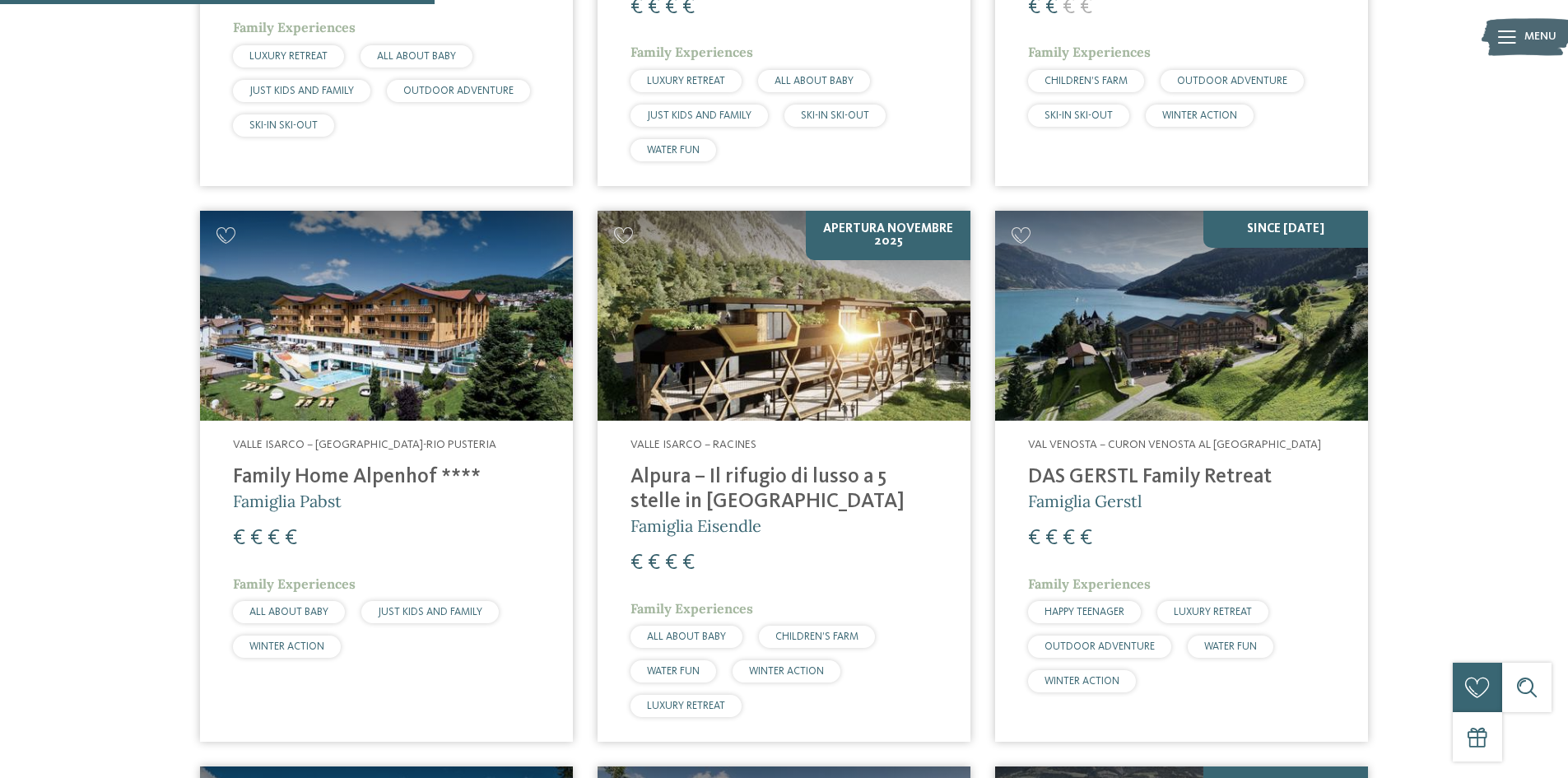
click at [881, 370] on img at bounding box center [784, 316] width 372 height 210
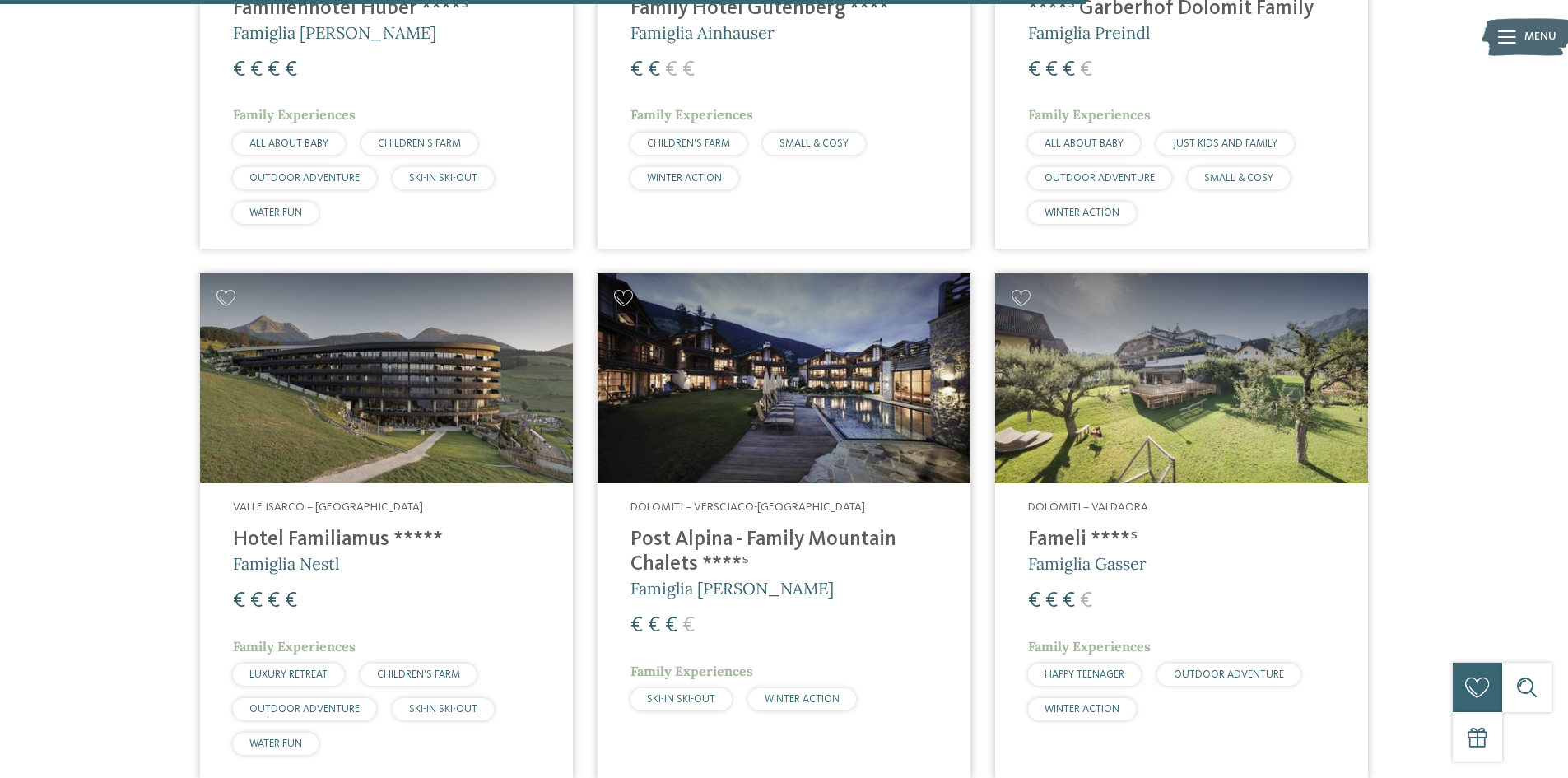
scroll to position [2247, 0]
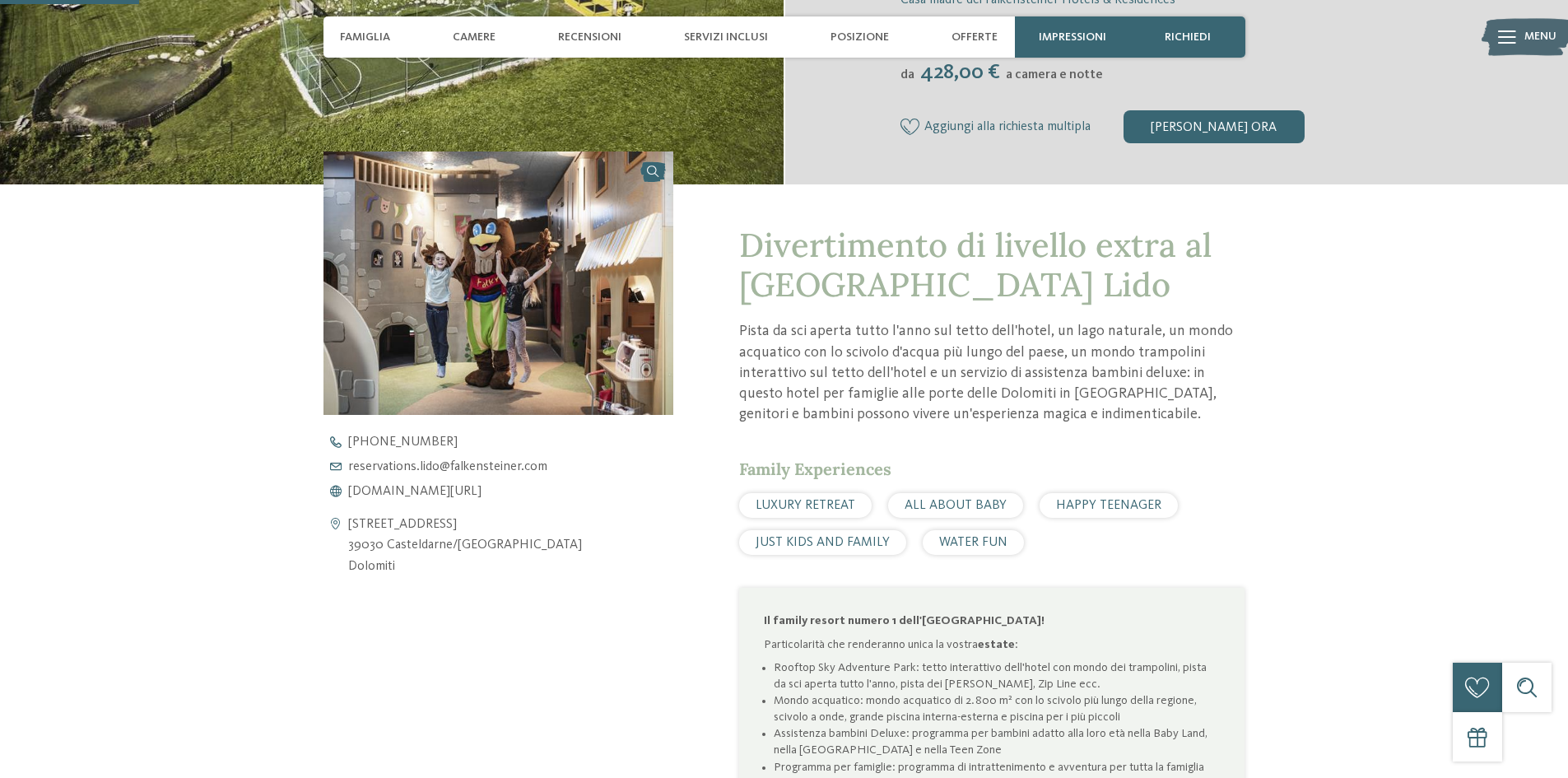
scroll to position [494, 0]
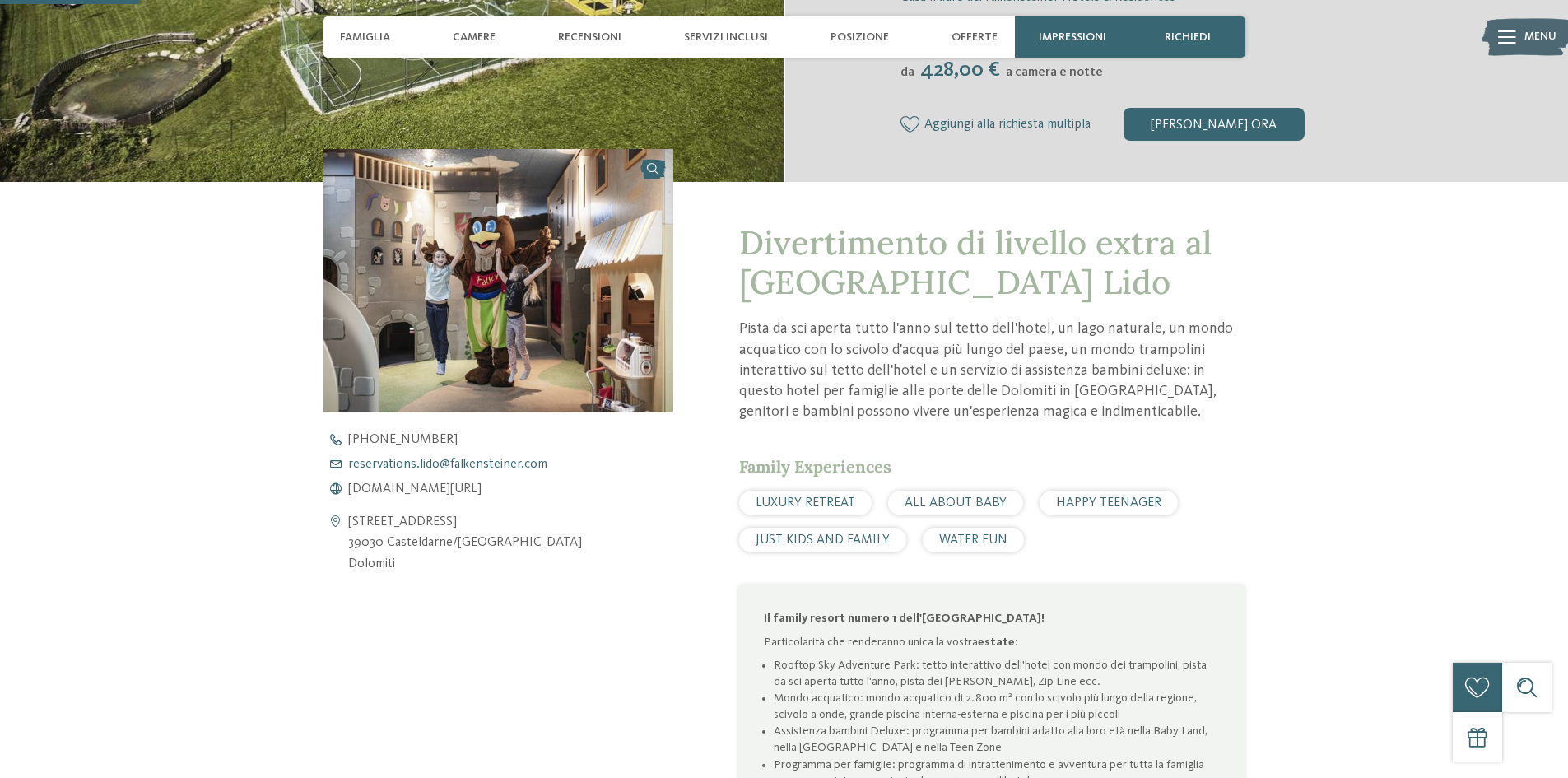
click at [440, 464] on span "reservations.lido@ no-spam. falkensteiner. no-spam. com" at bounding box center [447, 464] width 199 height 13
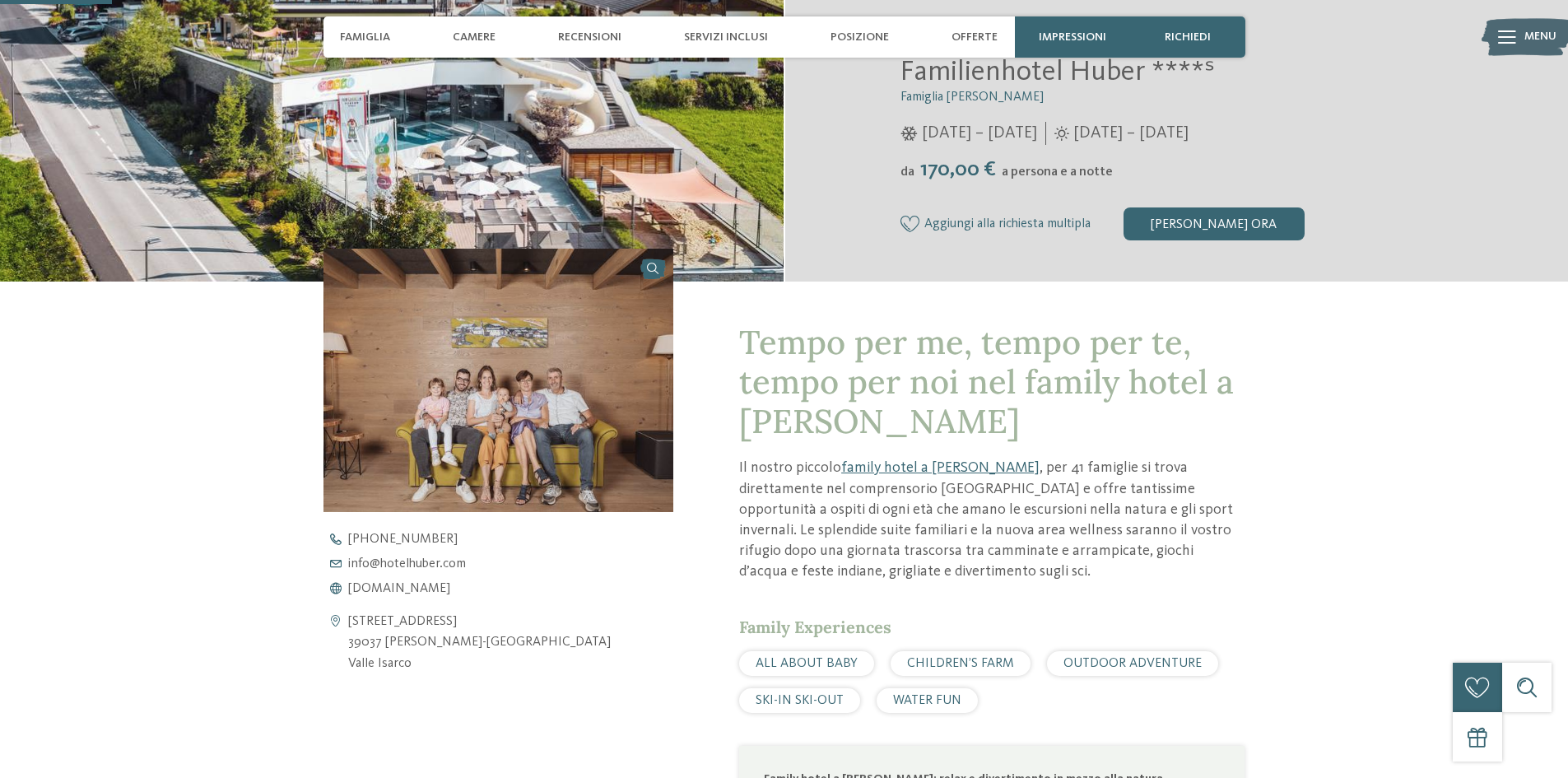
scroll to position [411, 0]
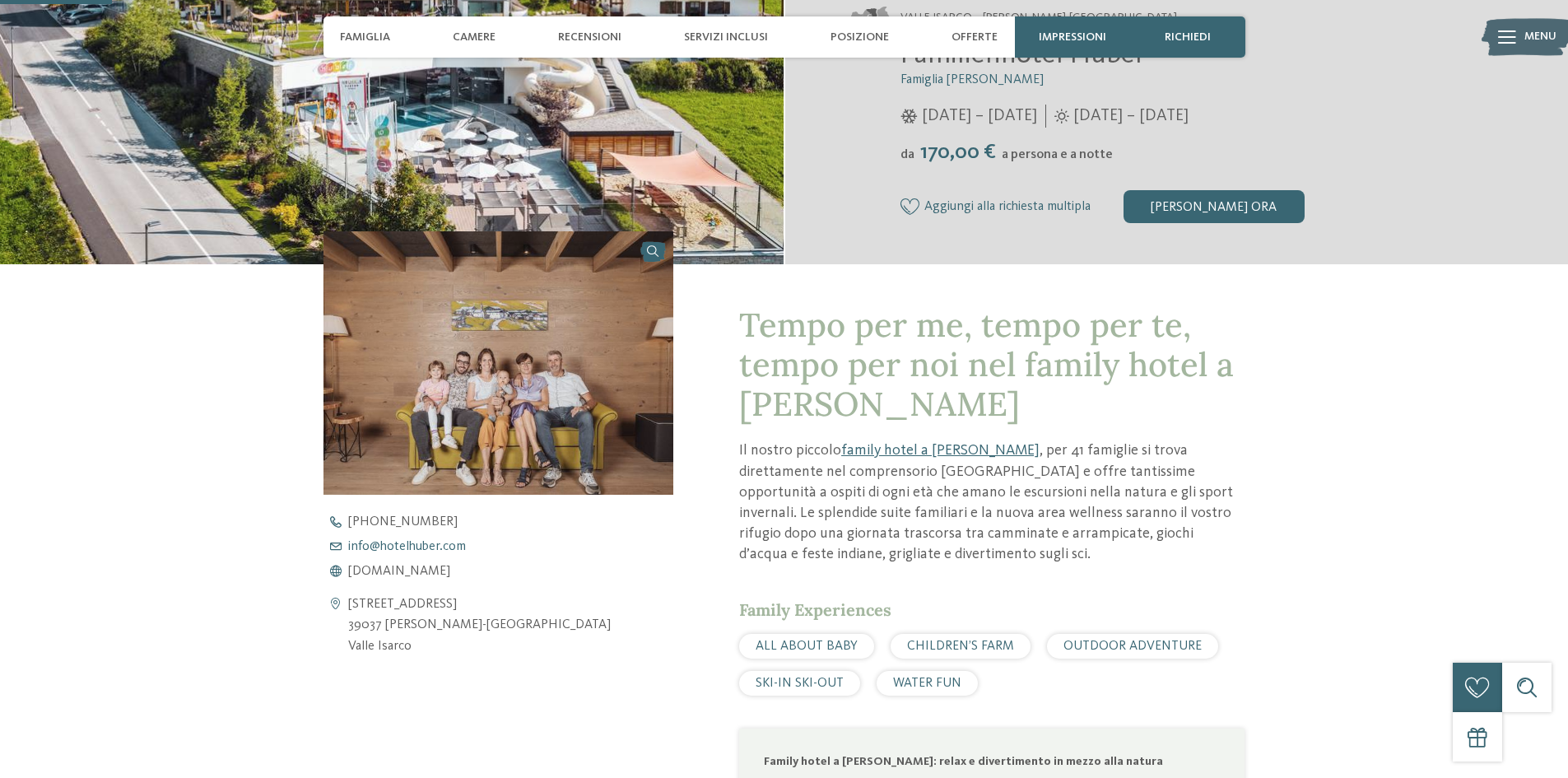
click at [444, 548] on span "info@ no-spam. hotelhuber. no-spam. com" at bounding box center [406, 547] width 117 height 13
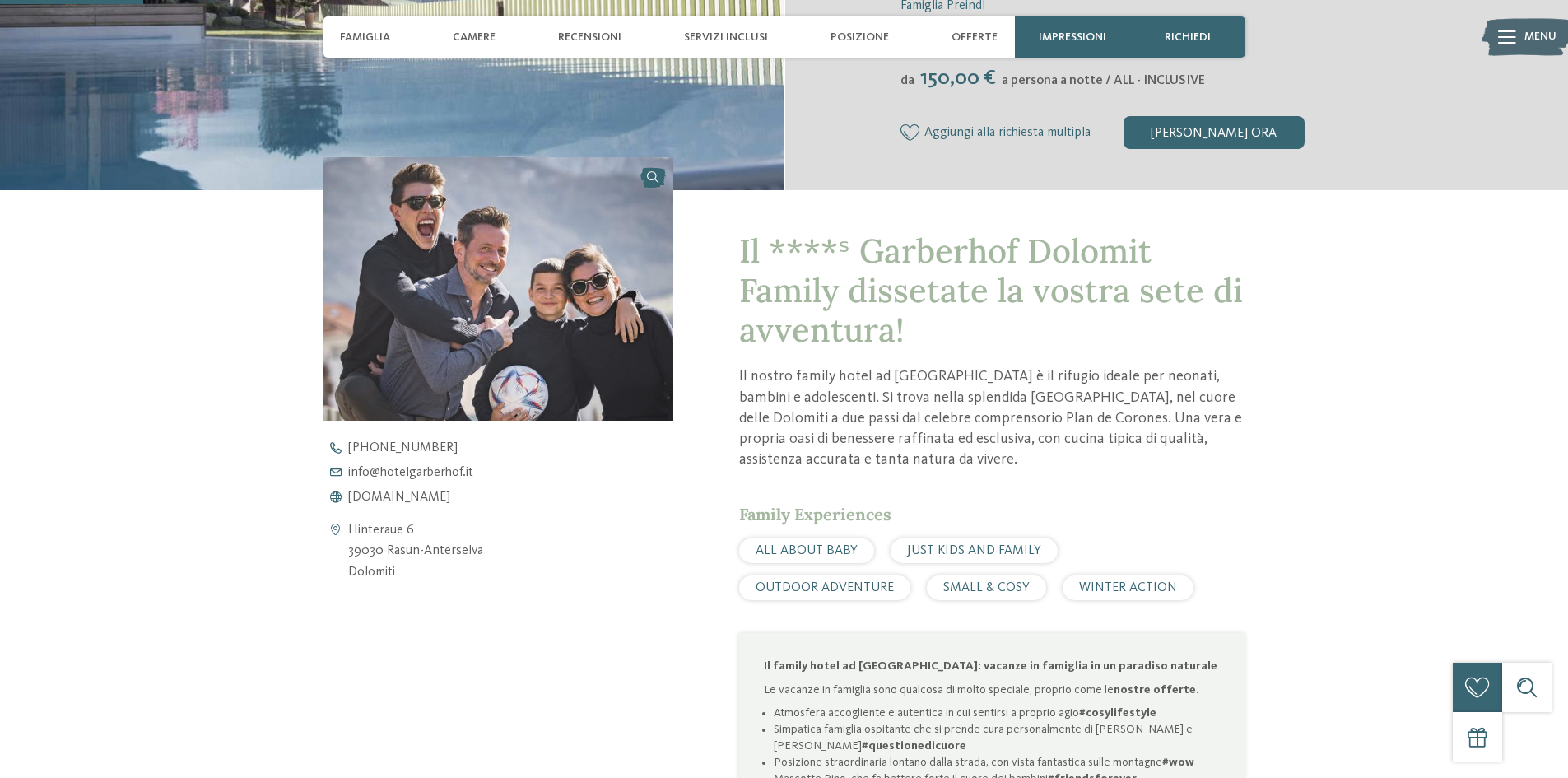
scroll to position [576, 0]
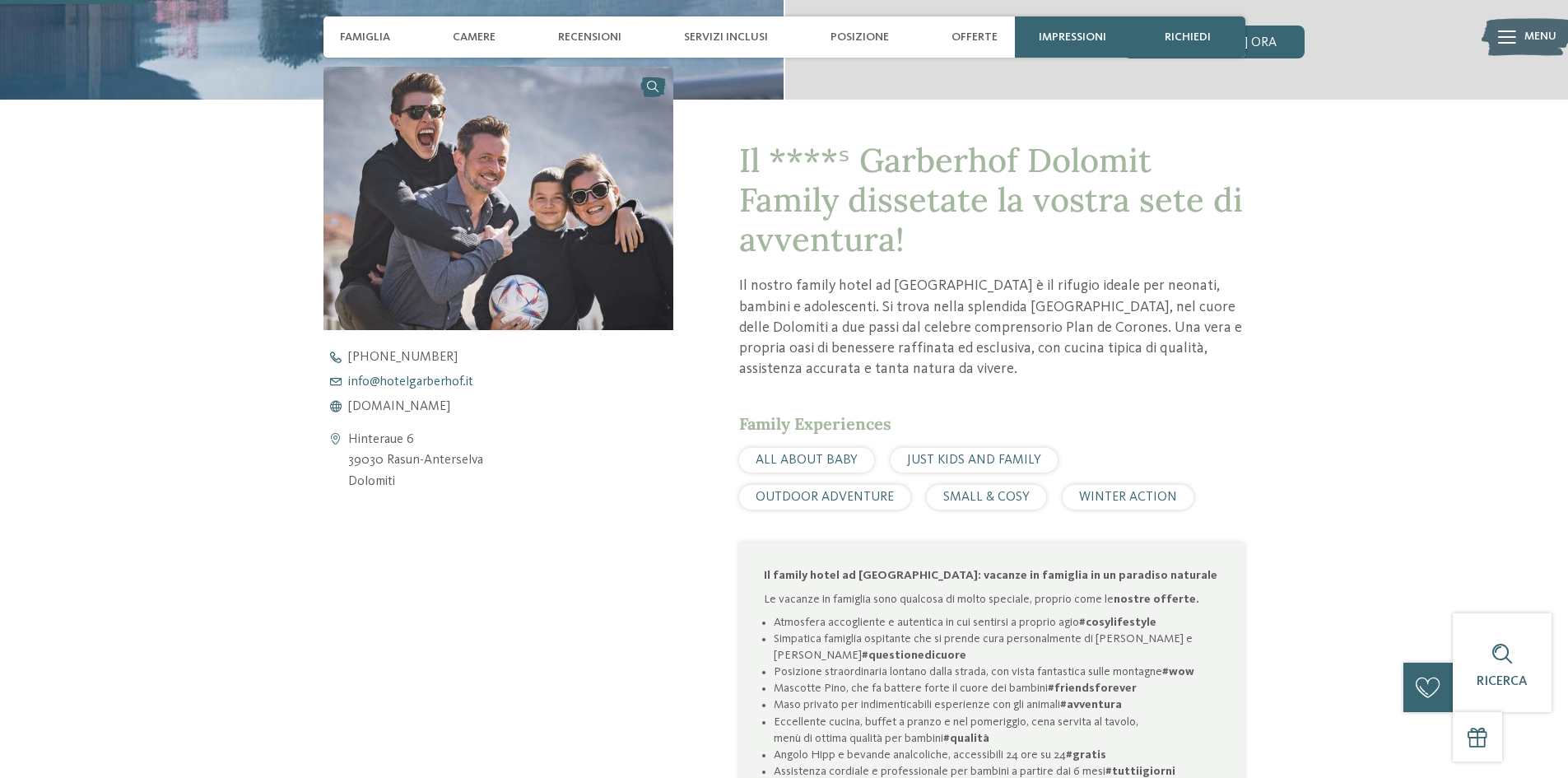
drag, startPoint x: 420, startPoint y: 381, endPoint x: 437, endPoint y: 381, distance: 17.0
click at [420, 381] on span "info@ no-spam. hotelgarberhof. no-spam. it" at bounding box center [410, 382] width 125 height 13
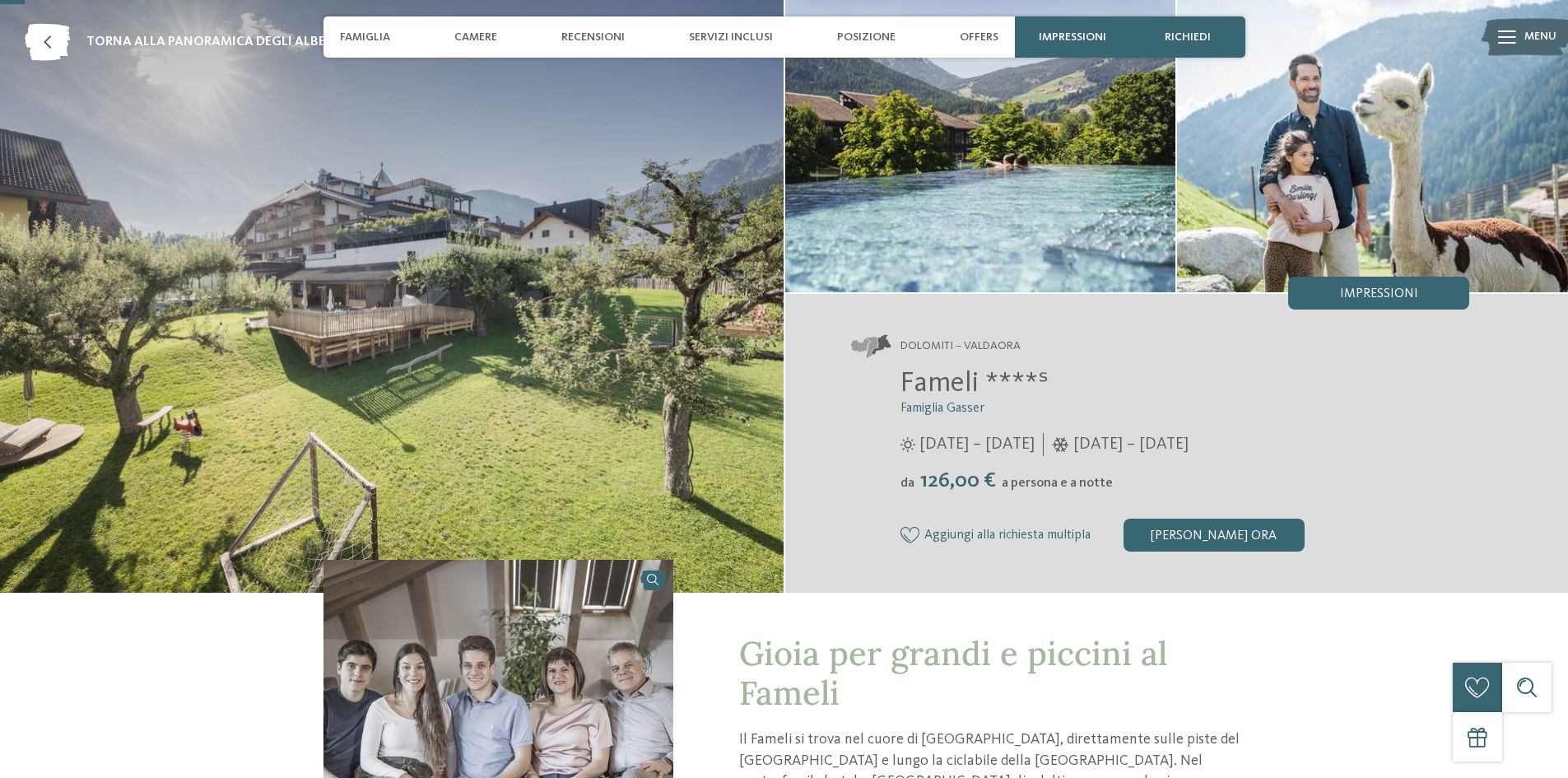
scroll to position [82, 0]
click at [569, 299] on img at bounding box center [391, 297] width 784 height 593
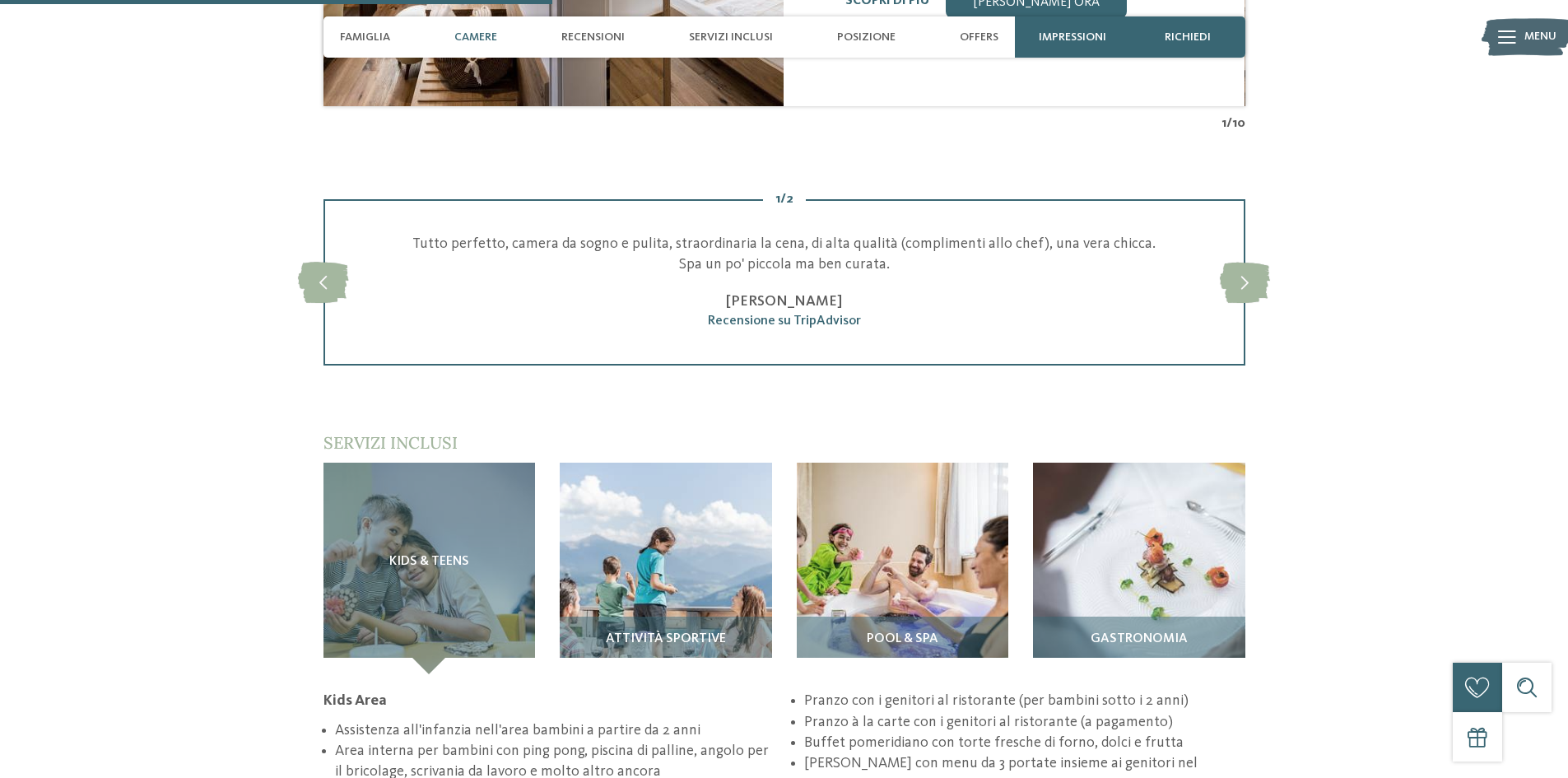
scroll to position [1646, 0]
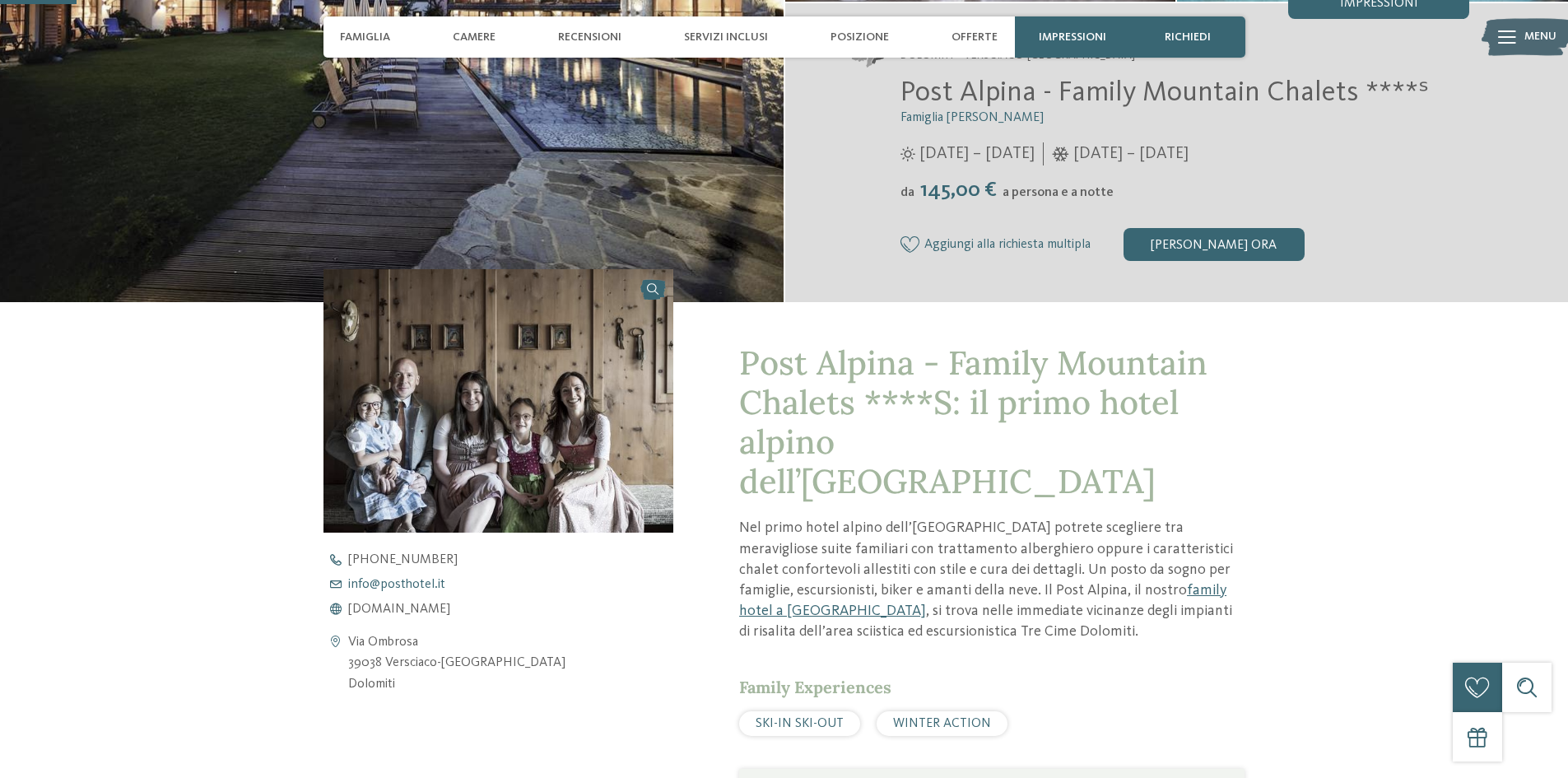
scroll to position [494, 0]
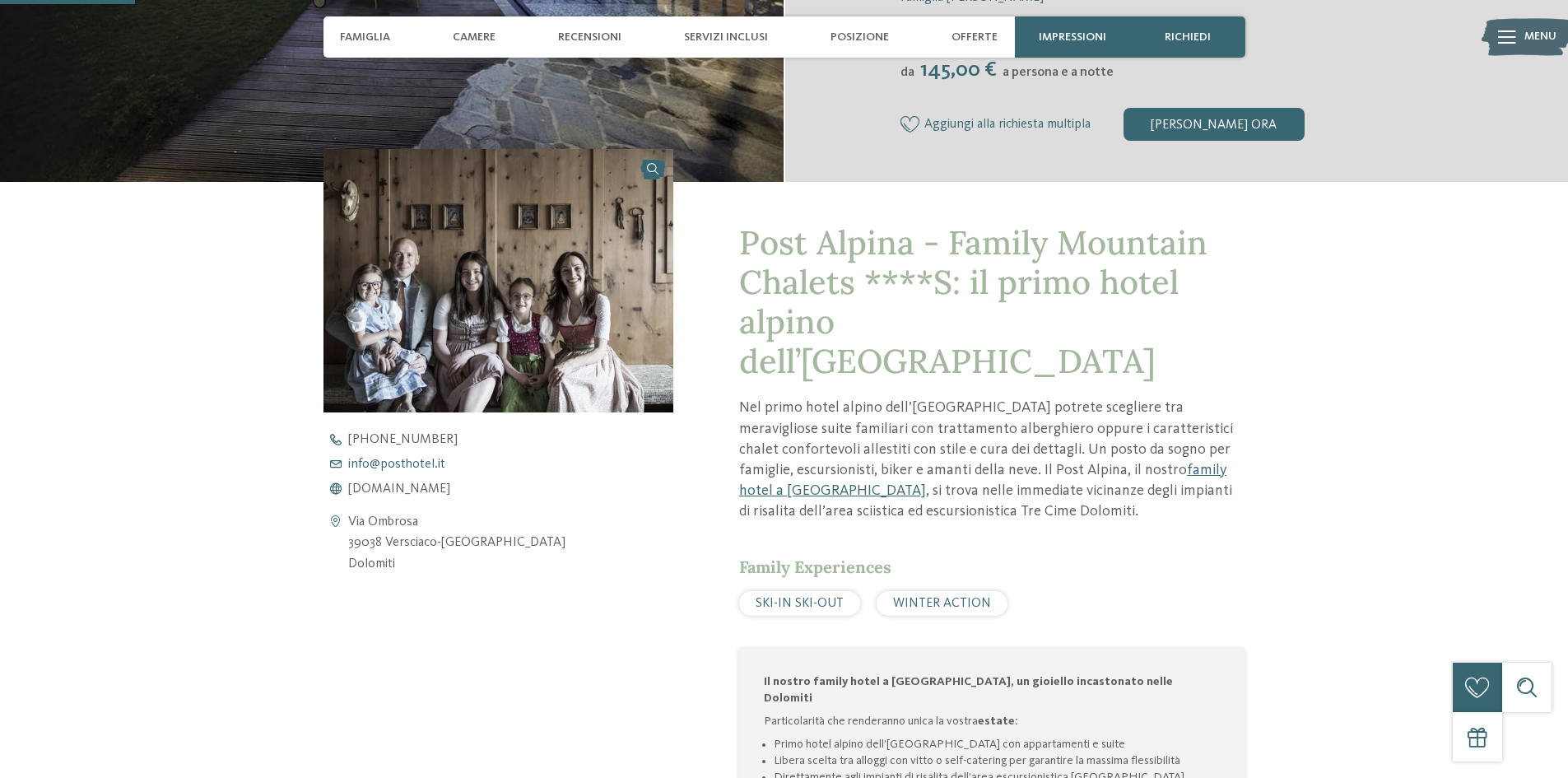
click at [396, 461] on span "info@ no-spam. posthotel. no-spam. it" at bounding box center [396, 464] width 97 height 13
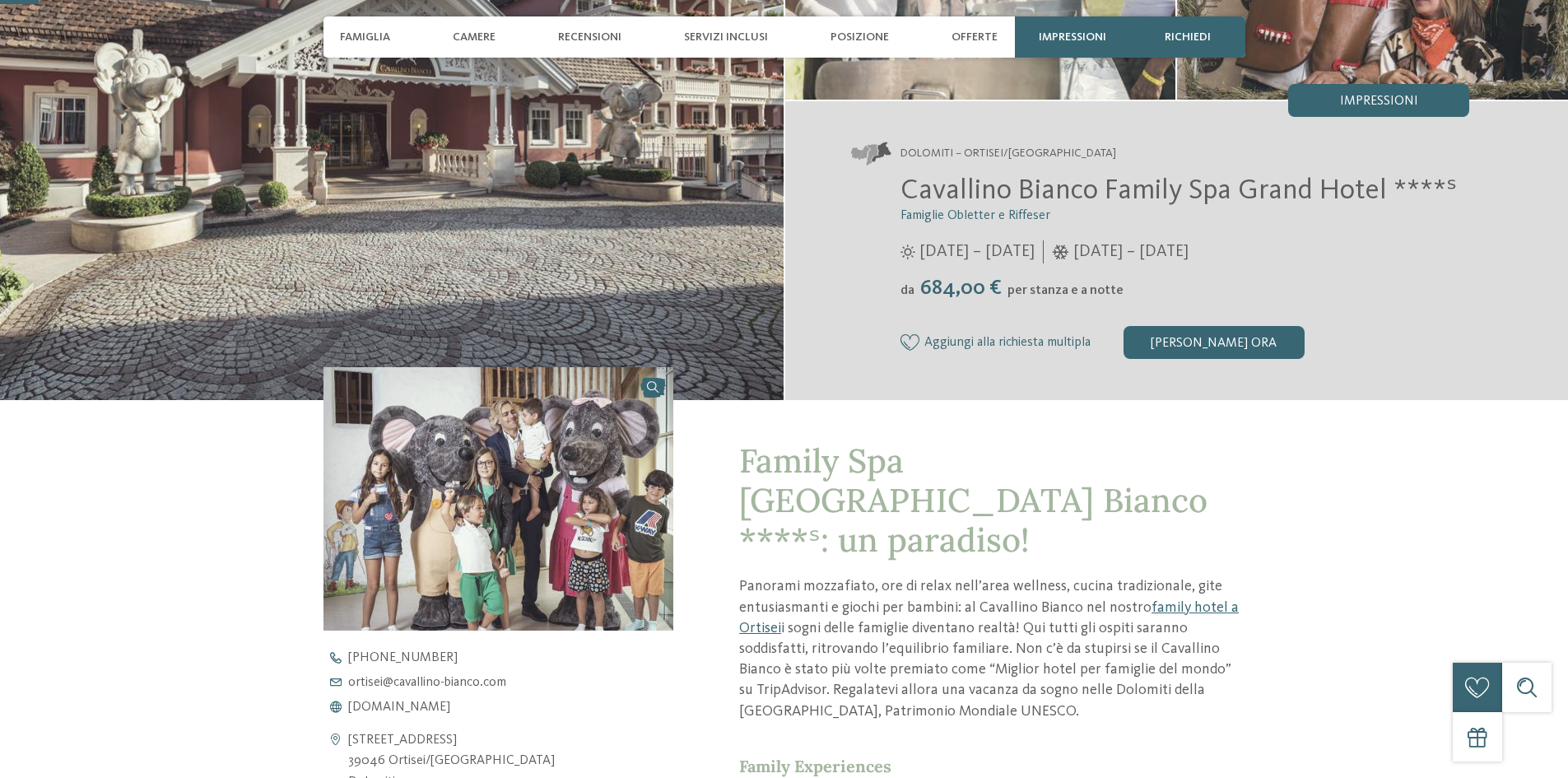
scroll to position [411, 0]
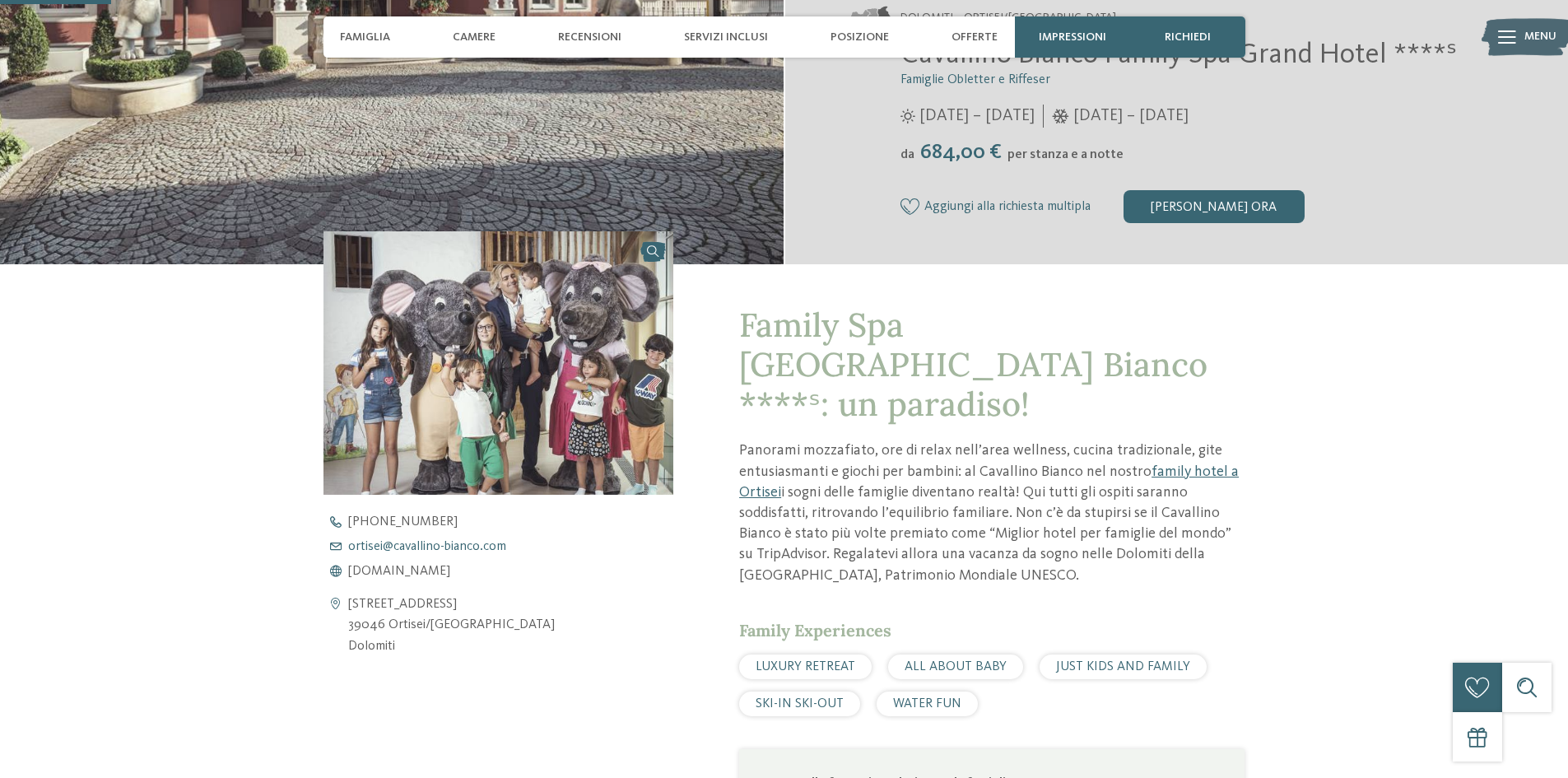
click at [432, 548] on span "ortisei@ no-spam. cavallino-bianco. no-spam. com" at bounding box center [426, 547] width 158 height 13
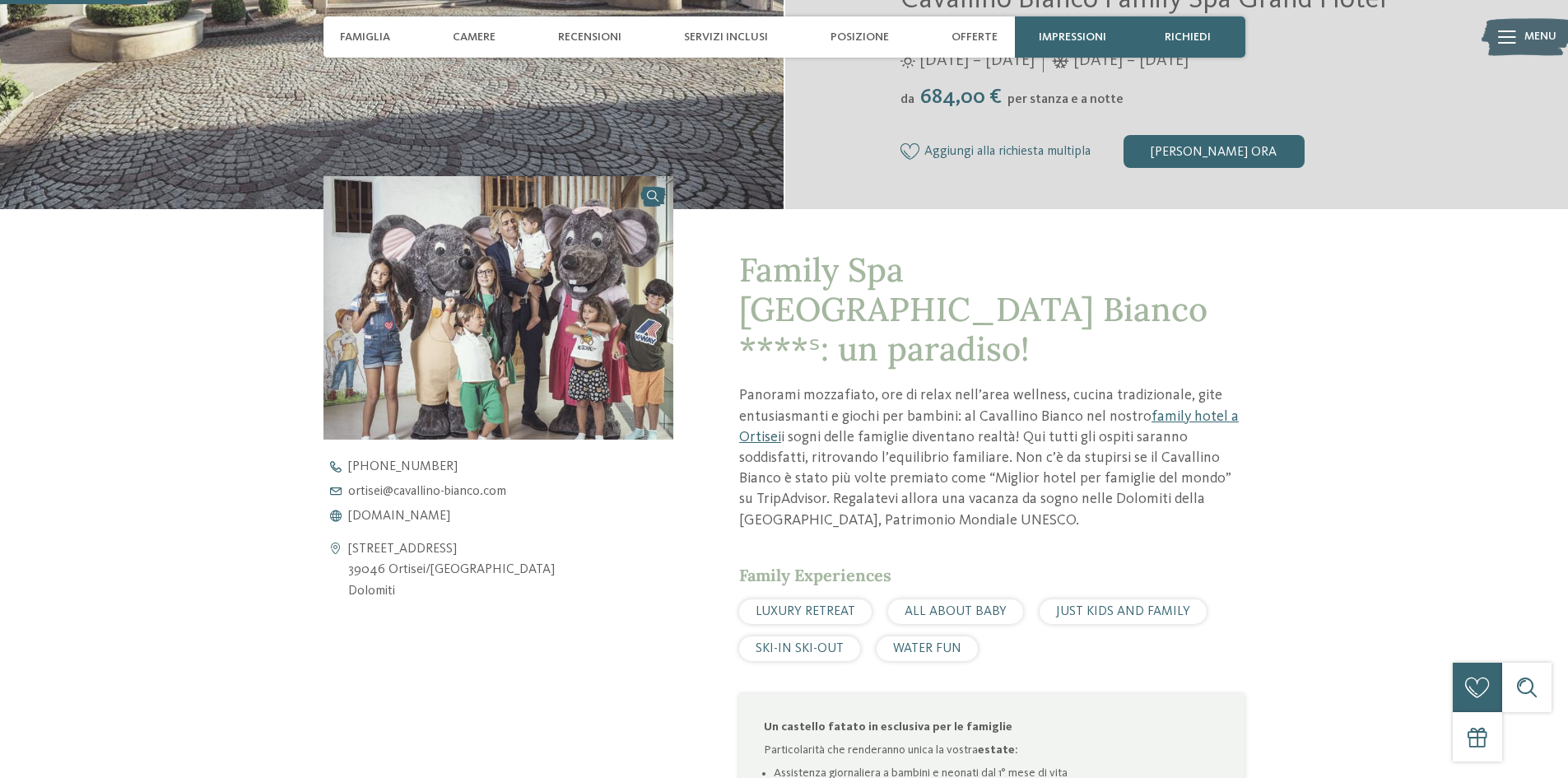
scroll to position [576, 0]
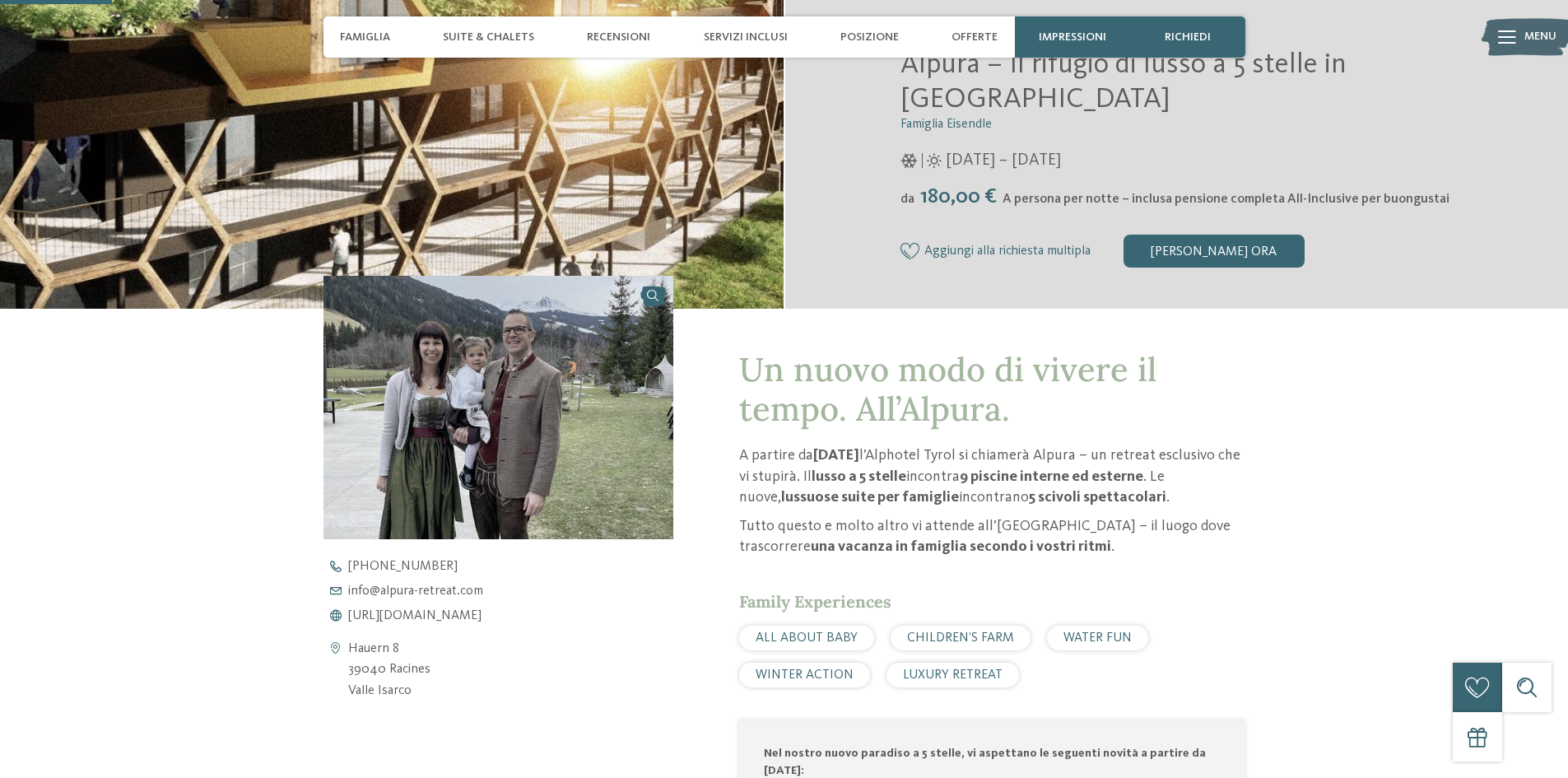
scroll to position [411, 0]
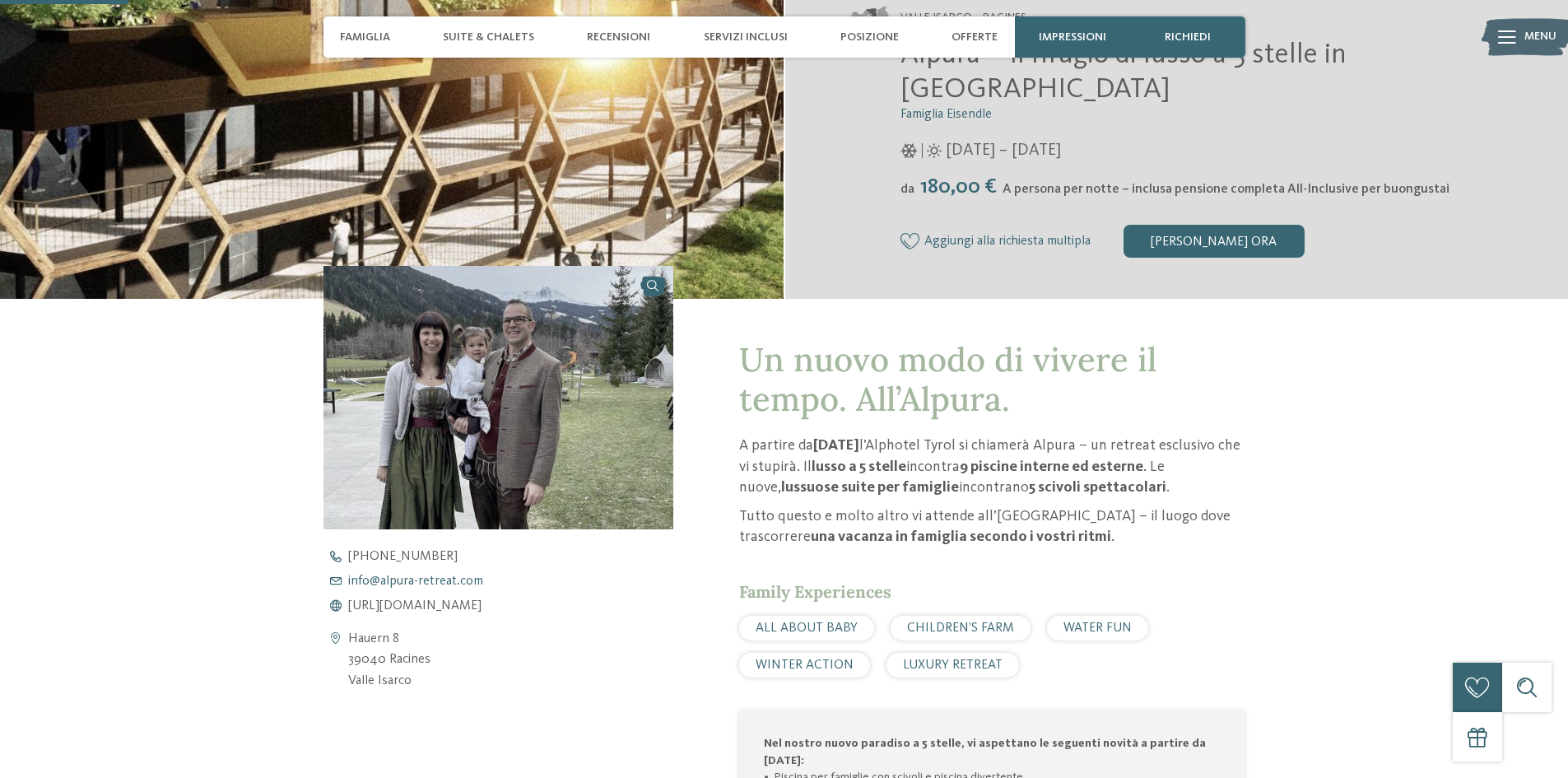
click at [429, 580] on span "info@ no-spam. alpura-retreat. no-spam. com" at bounding box center [415, 581] width 135 height 13
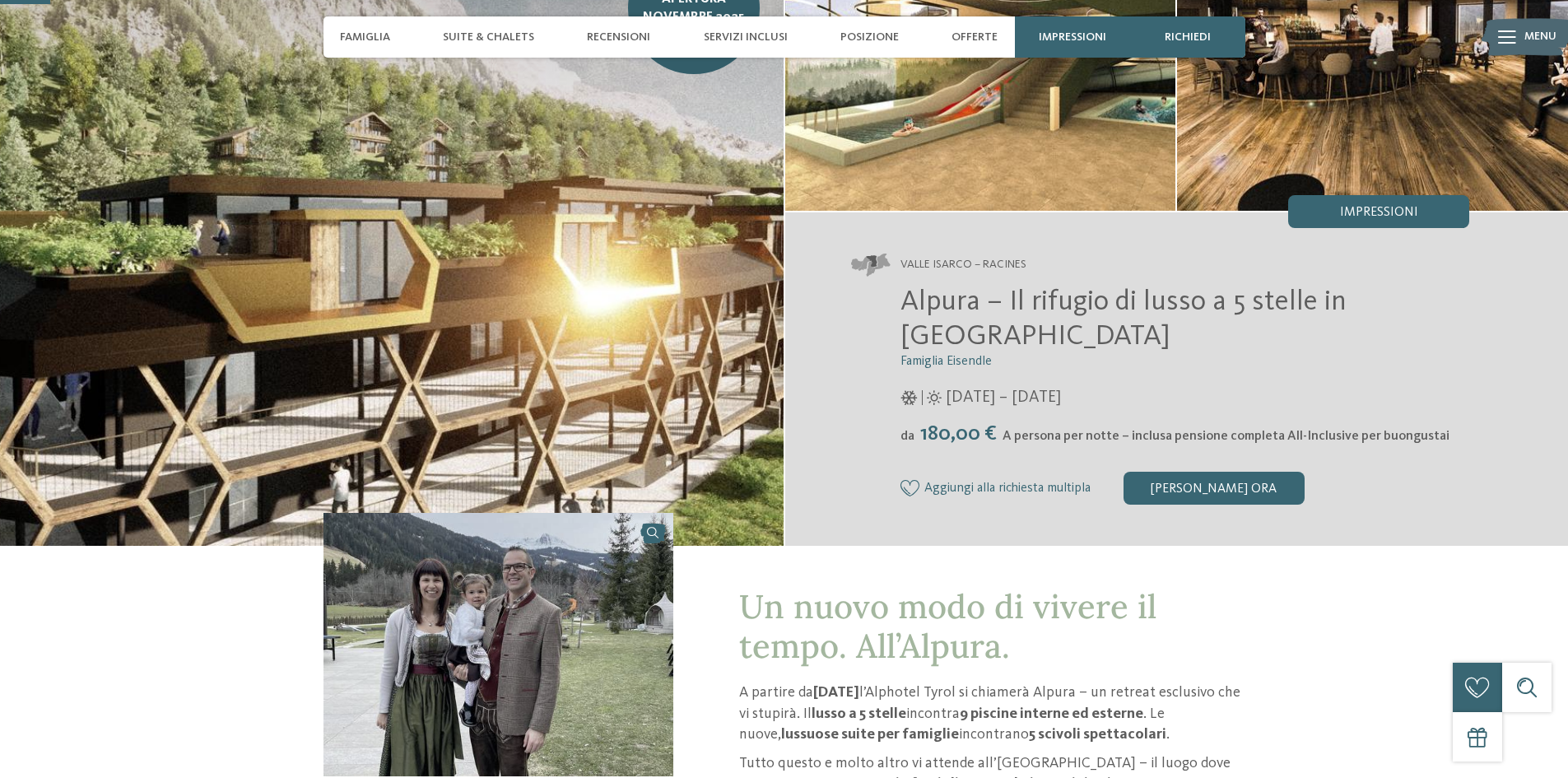
scroll to position [82, 0]
